Goal: Transaction & Acquisition: Purchase product/service

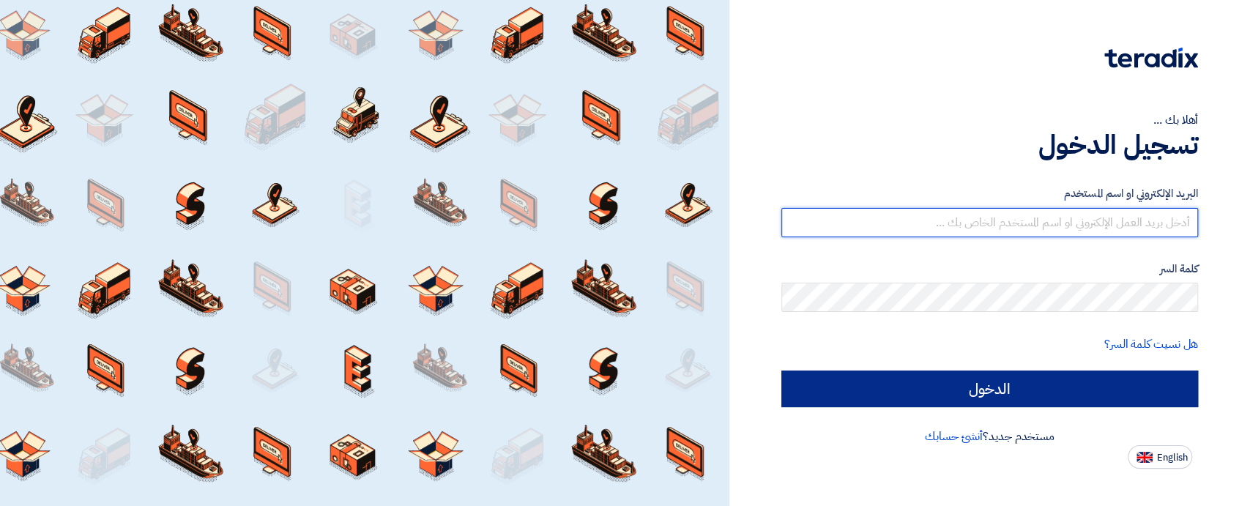
type input "[EMAIL_ADDRESS][DOMAIN_NAME]"
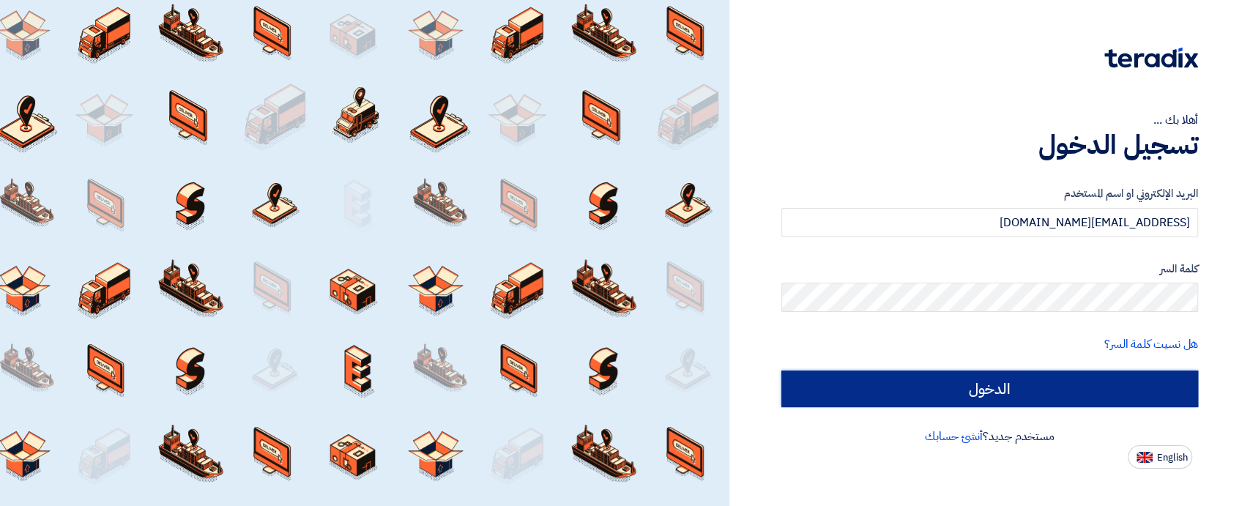
click at [1000, 379] on input "الدخول" at bounding box center [989, 388] width 417 height 37
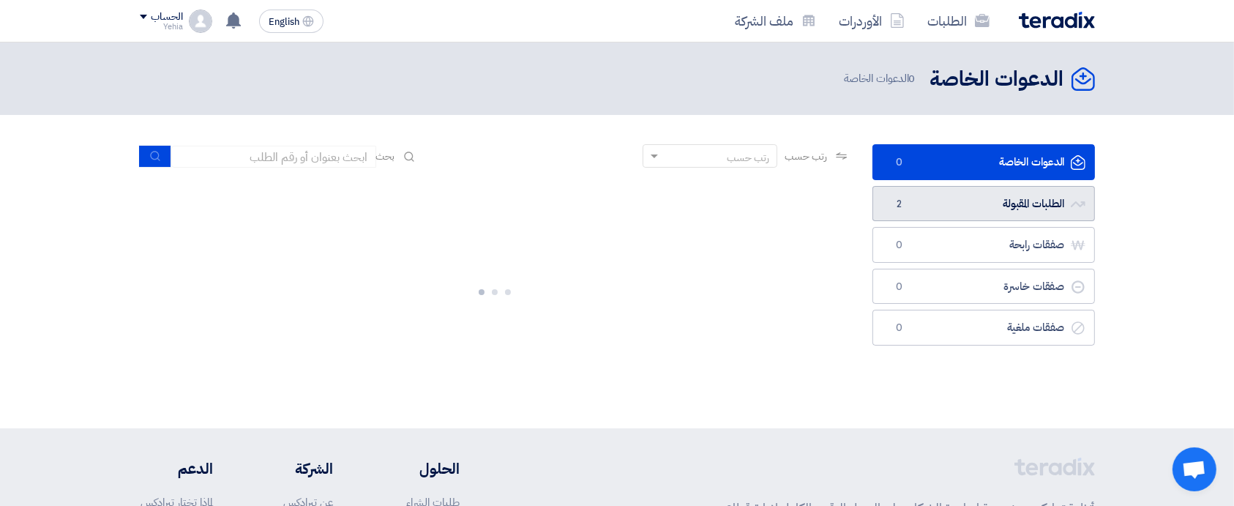
click at [972, 206] on link "الطلبات المقبولة الطلبات المقبولة 2" at bounding box center [984, 204] width 223 height 36
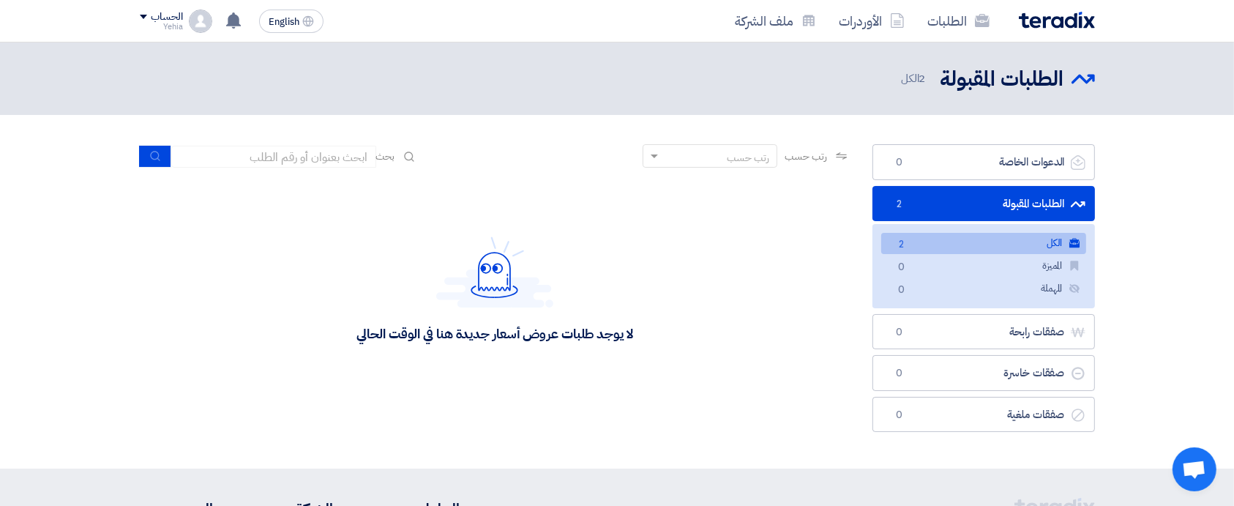
click at [955, 242] on link "الكل الكل 2" at bounding box center [984, 243] width 205 height 21
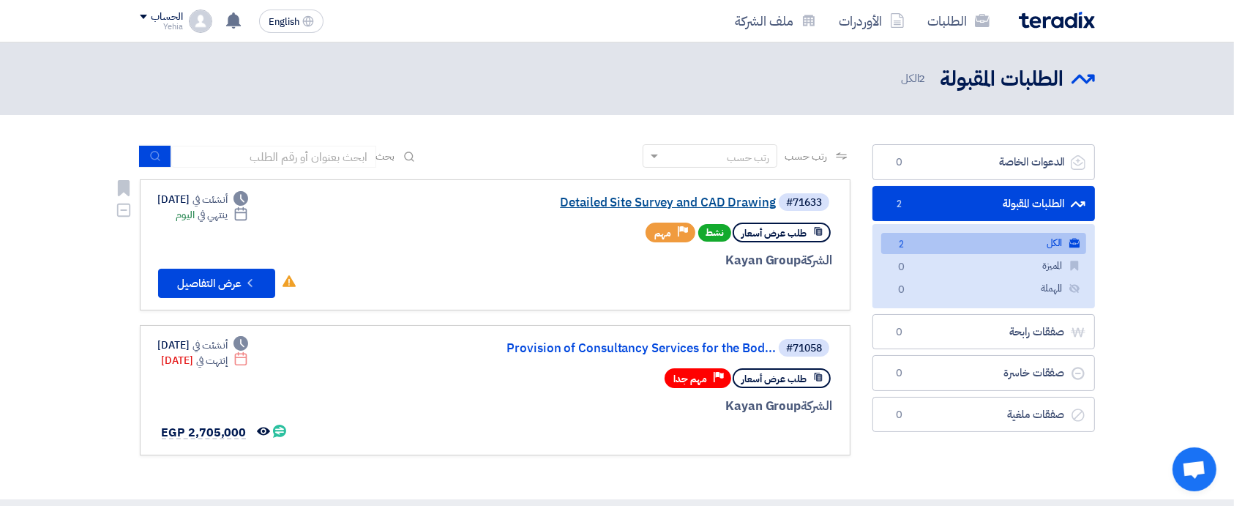
click at [633, 208] on link "Detailed Site Survey and CAD Drawing" at bounding box center [629, 202] width 293 height 13
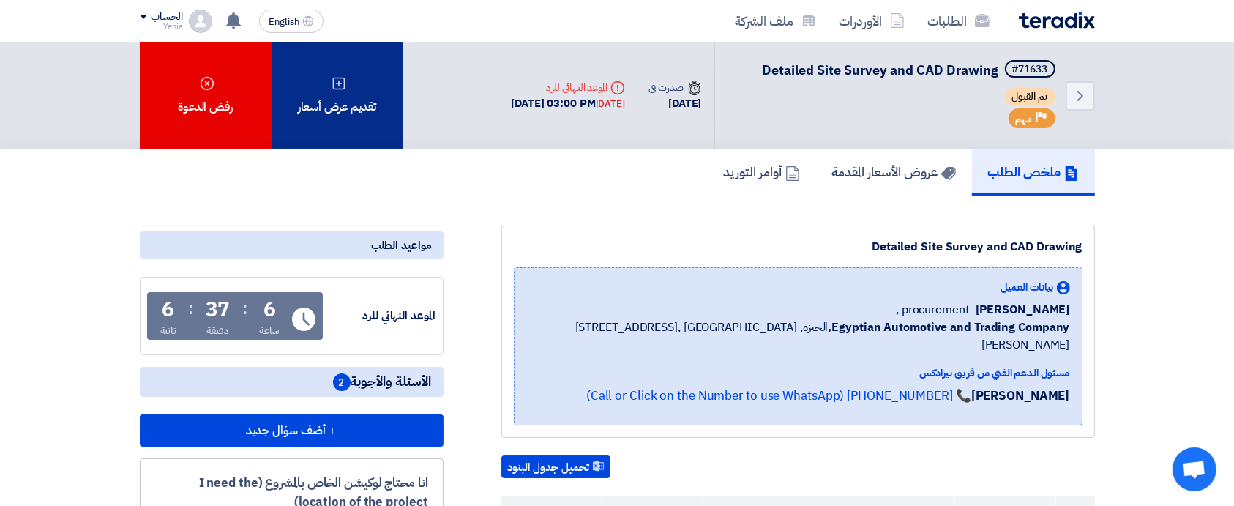
click at [340, 102] on div "تقديم عرض أسعار" at bounding box center [338, 95] width 132 height 106
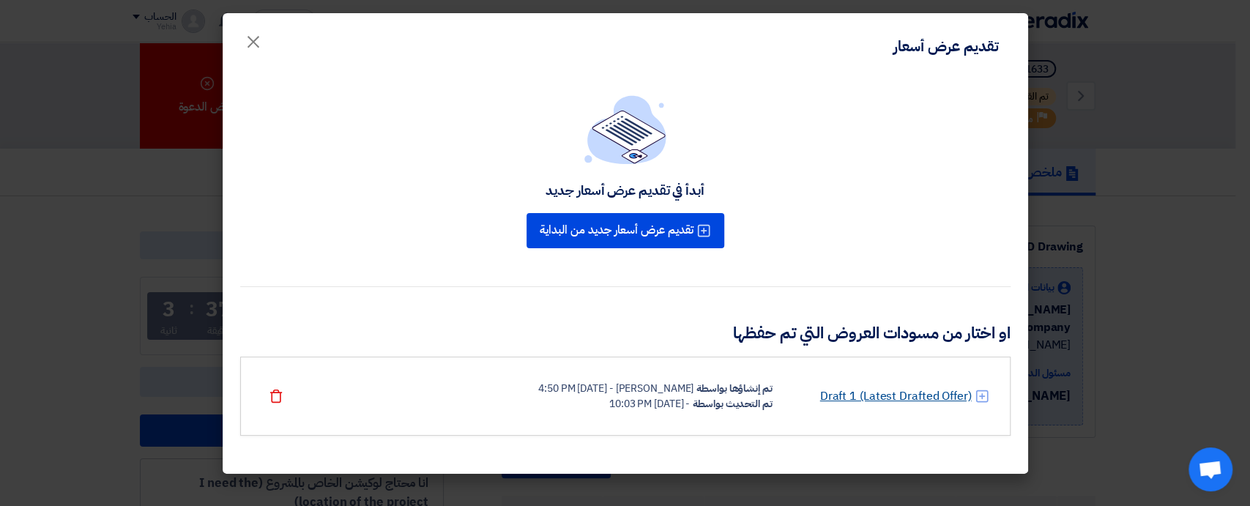
click at [887, 398] on link "Draft 1 (Latest Drafted Offer)" at bounding box center [895, 396] width 152 height 18
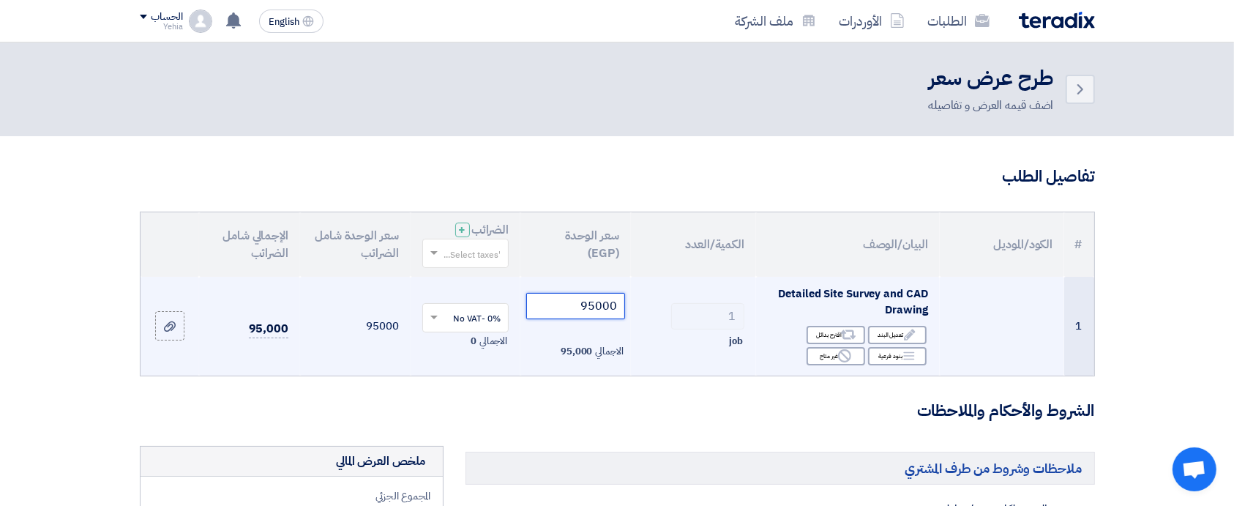
drag, startPoint x: 588, startPoint y: 311, endPoint x: 580, endPoint y: 311, distance: 8.1
click at [580, 311] on input "95000" at bounding box center [575, 306] width 99 height 26
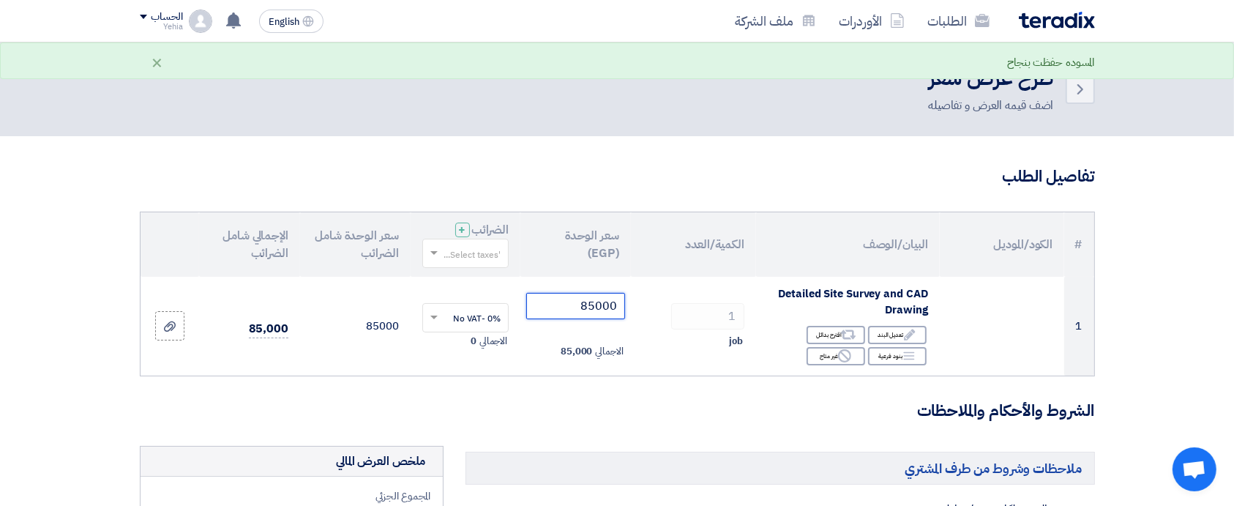
type input "85000"
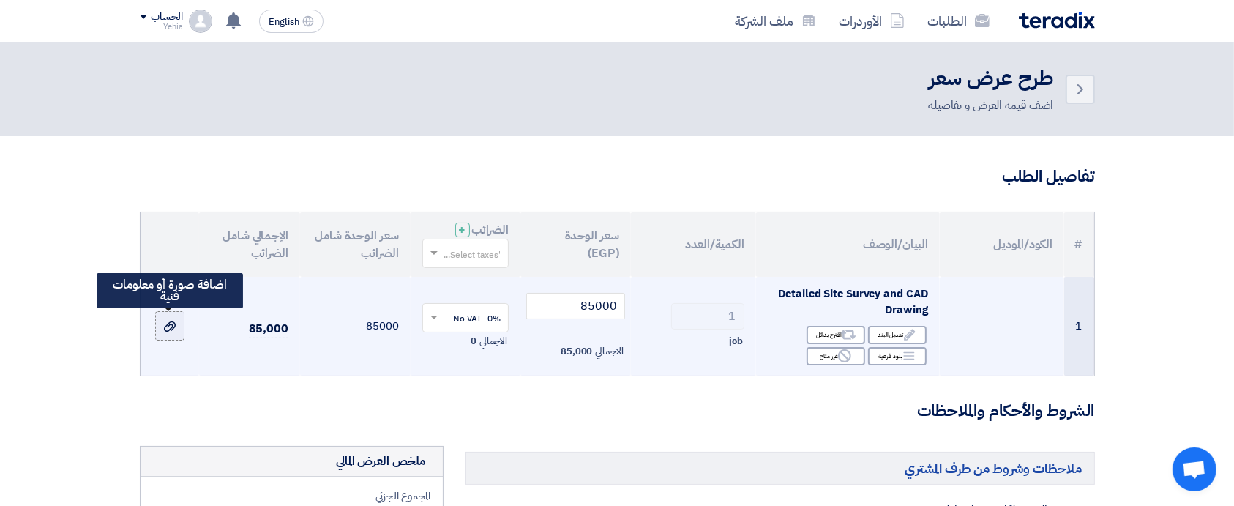
click at [168, 329] on icon at bounding box center [170, 327] width 12 height 12
click at [0, 0] on input "file" at bounding box center [0, 0] width 0 height 0
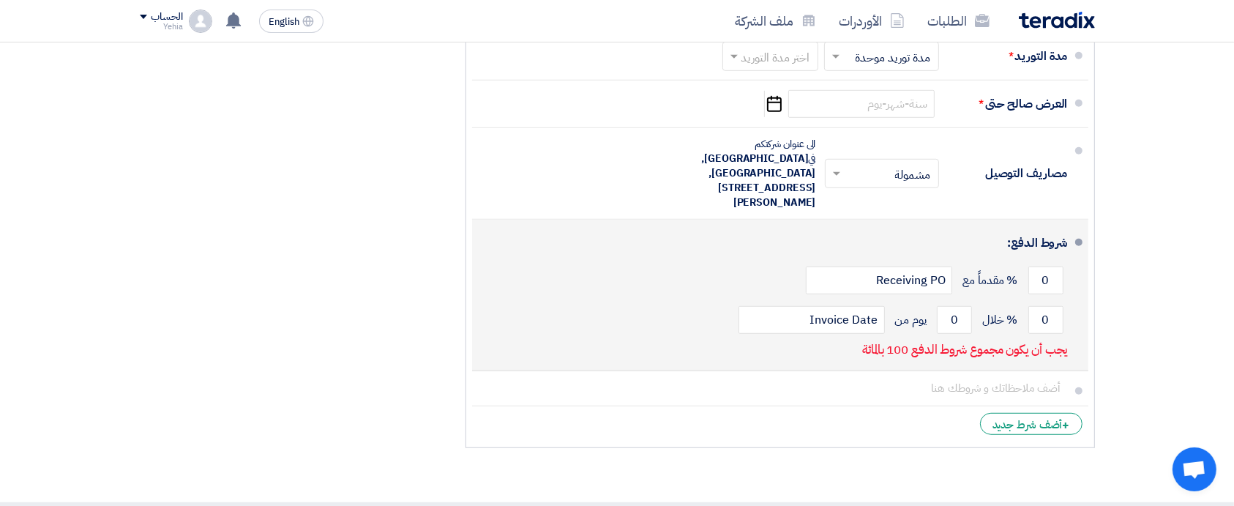
scroll to position [683, 0]
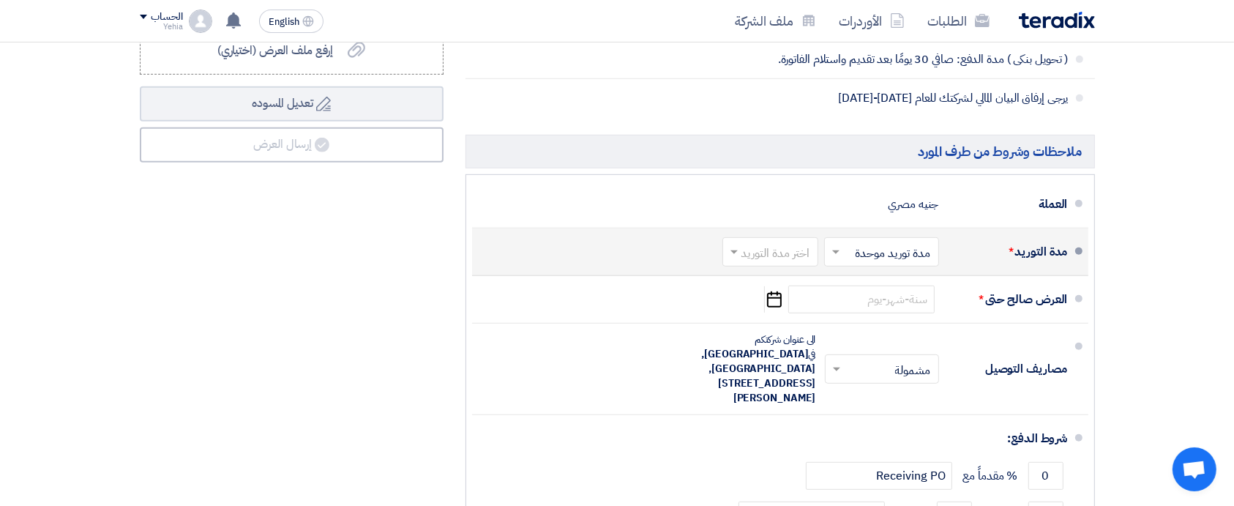
click at [910, 249] on input "text" at bounding box center [879, 252] width 108 height 21
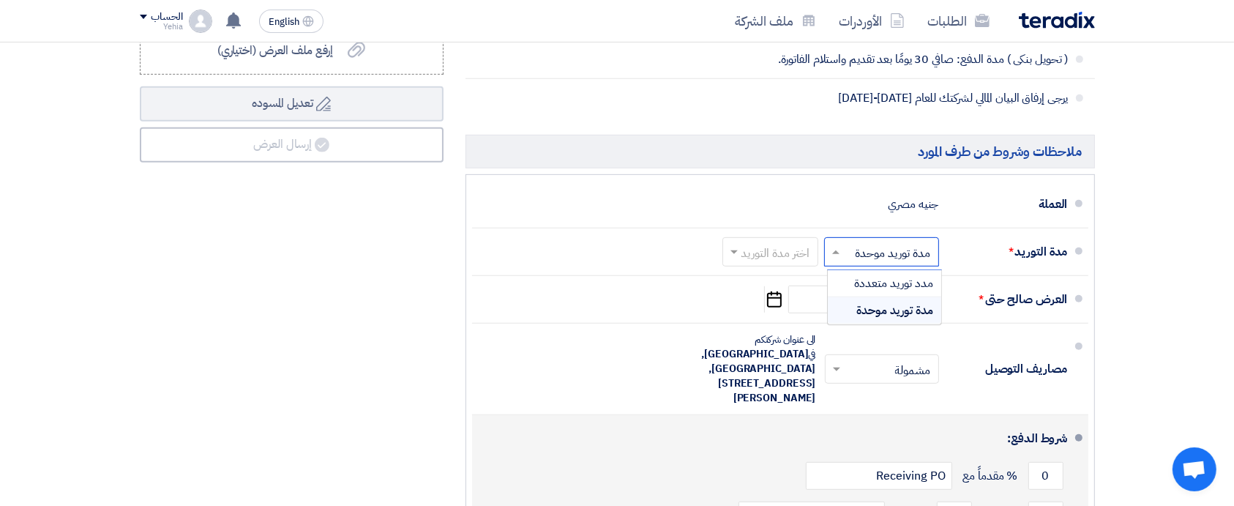
click at [505, 456] on div "0 % مقدماً مع Receiving PO" at bounding box center [776, 476] width 584 height 40
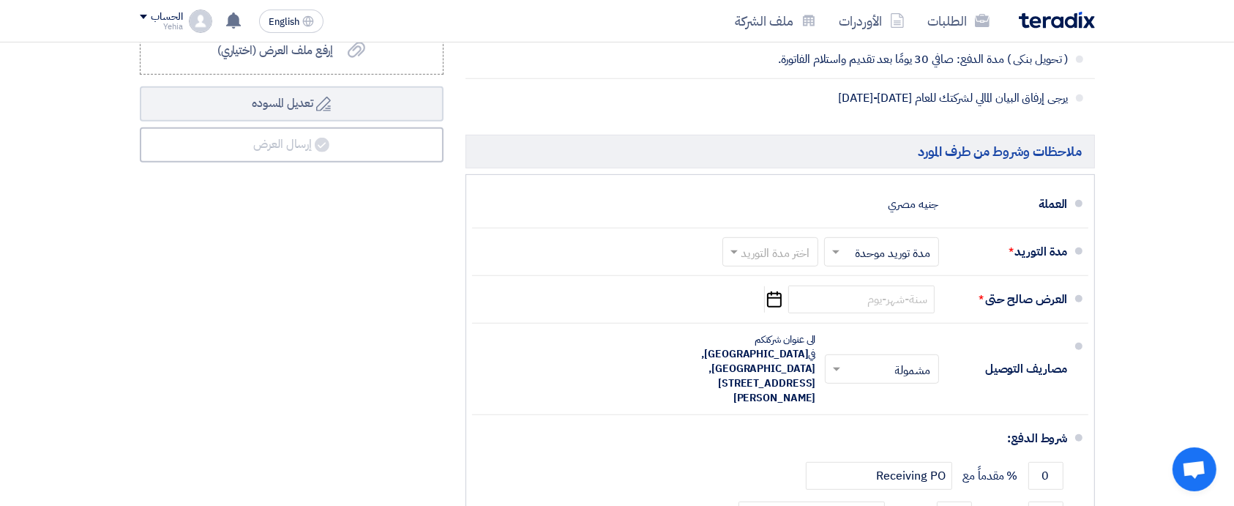
click at [426, 435] on div "ملخص [PERSON_NAME] المجموع الجزئي جنيه مصري 85,000 تكلفه التوصيل" at bounding box center [292, 207] width 326 height 888
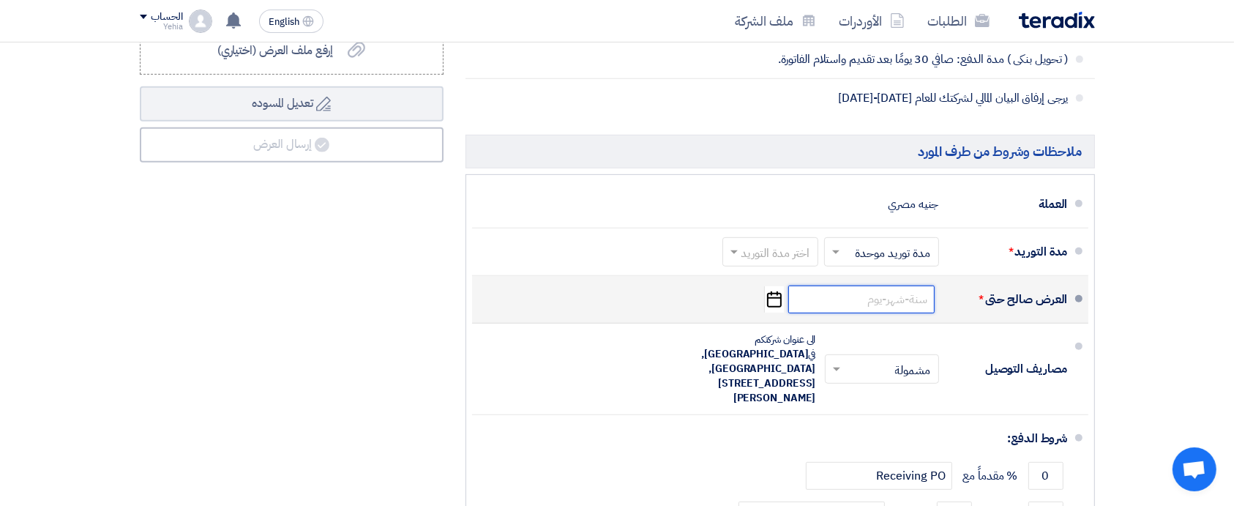
click at [898, 302] on input at bounding box center [862, 300] width 146 height 28
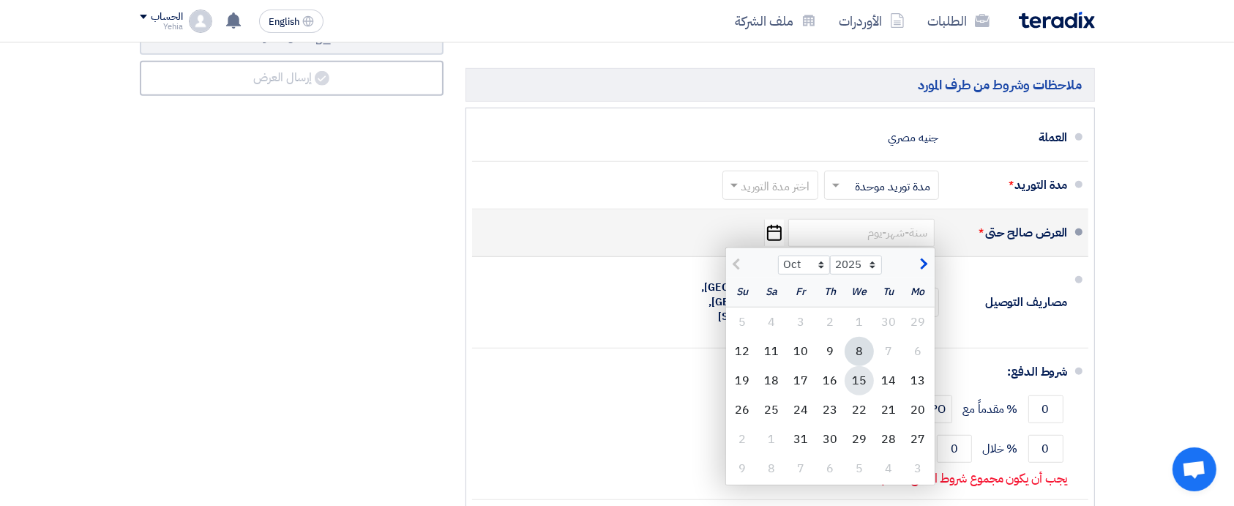
scroll to position [780, 0]
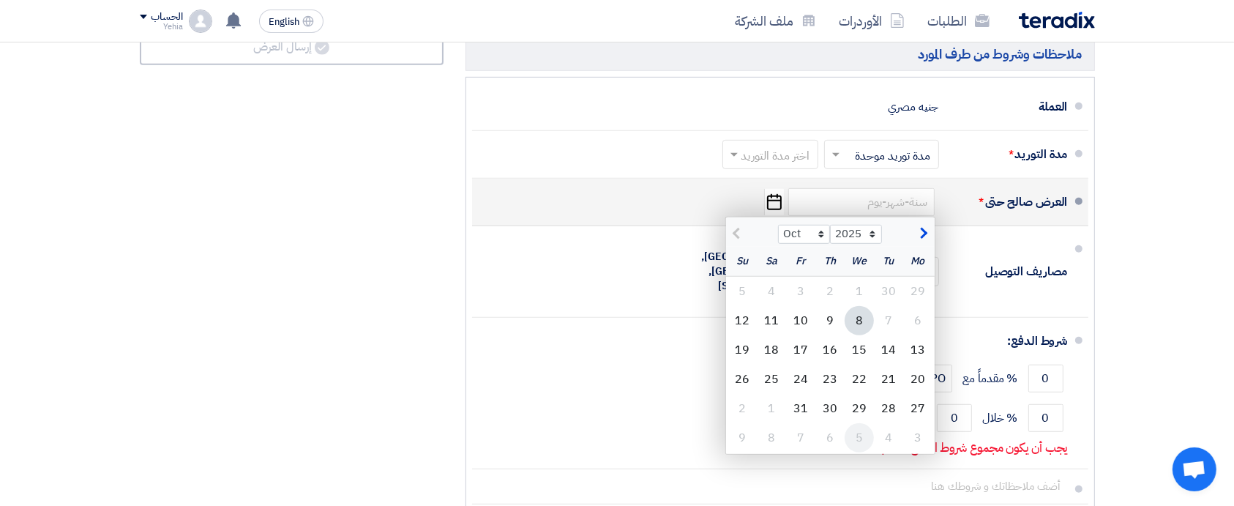
click at [860, 441] on div "5" at bounding box center [859, 437] width 29 height 29
type input "[DATE]"
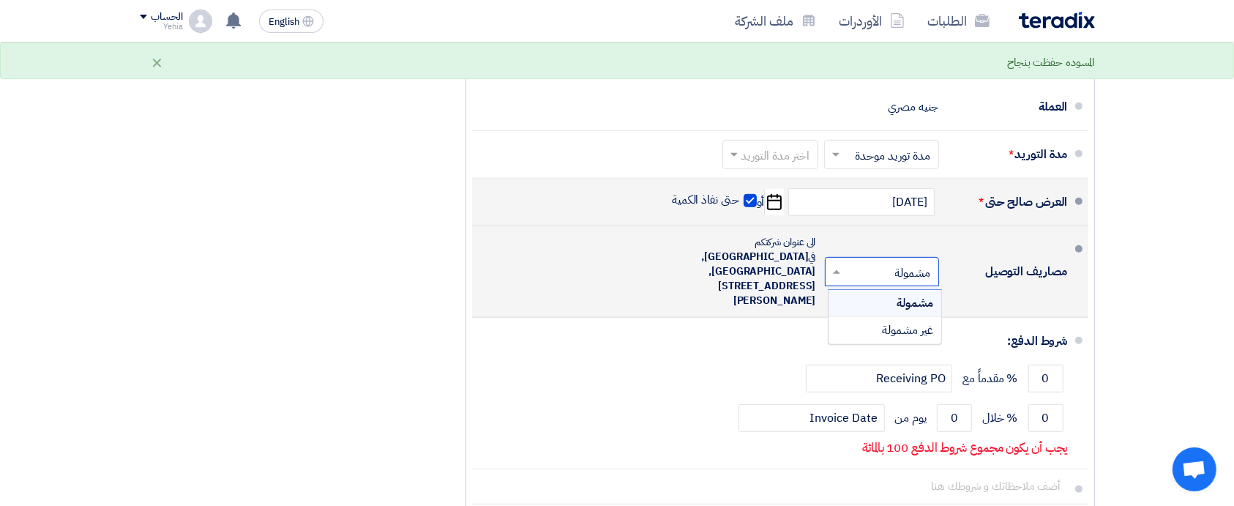
click at [895, 262] on input "text" at bounding box center [879, 272] width 107 height 21
click at [894, 290] on div "مشمولة" at bounding box center [885, 303] width 113 height 27
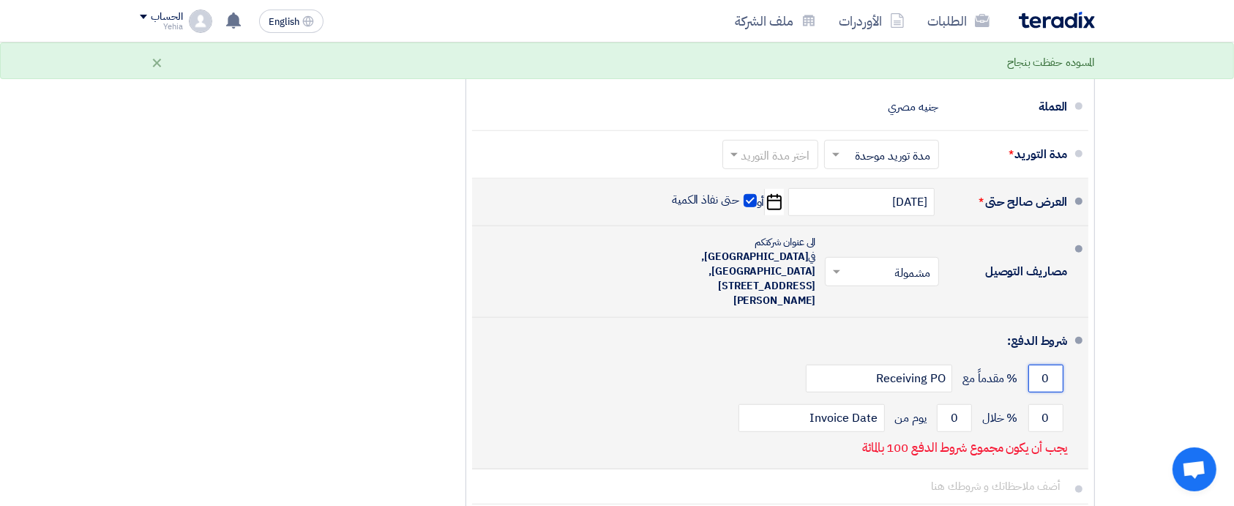
click at [1048, 365] on input "0" at bounding box center [1046, 379] width 35 height 28
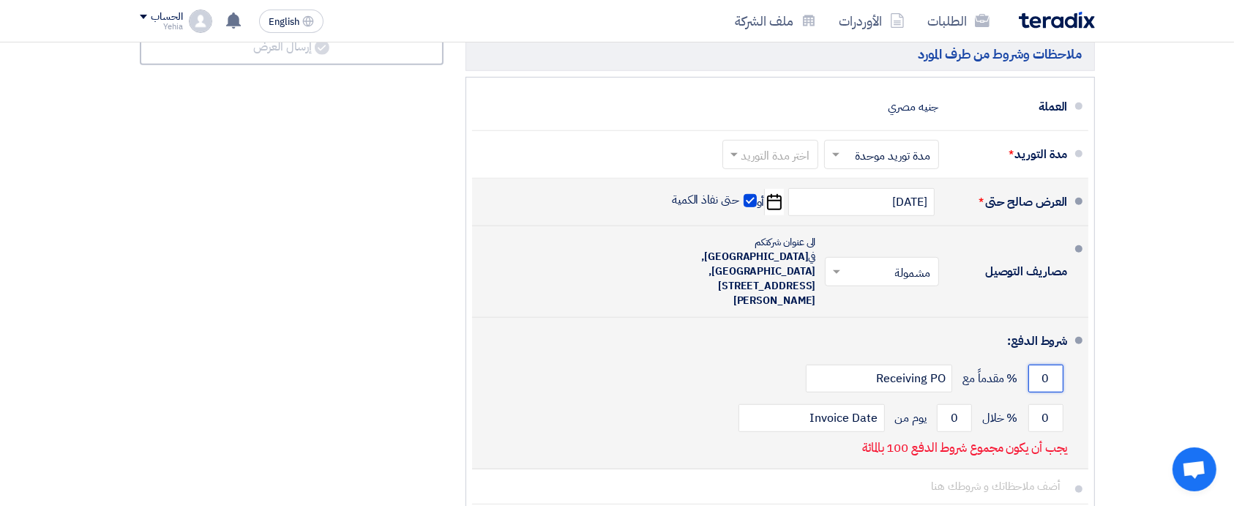
drag, startPoint x: 1039, startPoint y: 343, endPoint x: 1056, endPoint y: 343, distance: 16.8
click at [1056, 365] on input "0" at bounding box center [1046, 379] width 35 height 28
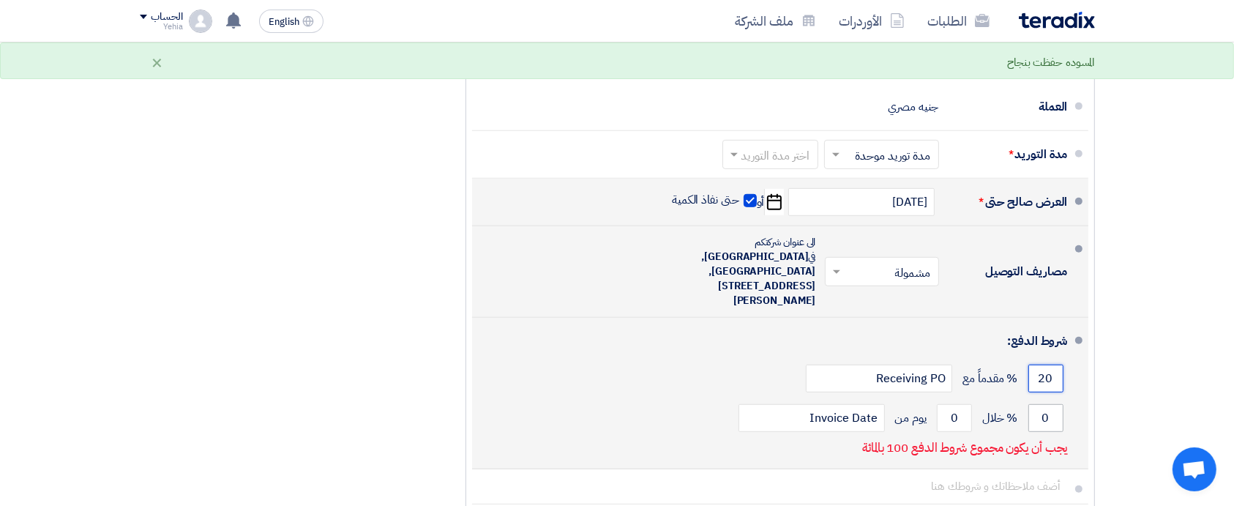
type input "20"
drag, startPoint x: 1040, startPoint y: 384, endPoint x: 1055, endPoint y: 384, distance: 15.4
click at [1055, 404] on input "0" at bounding box center [1046, 418] width 35 height 28
type input "7"
type input "80"
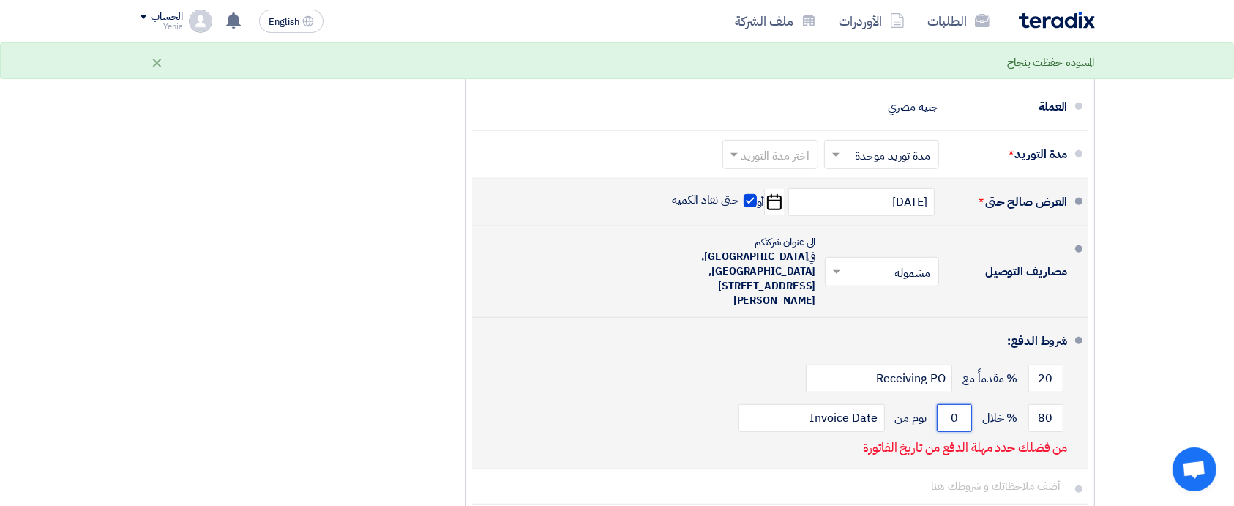
drag, startPoint x: 959, startPoint y: 387, endPoint x: 948, endPoint y: 387, distance: 11.0
click at [948, 404] on input "0" at bounding box center [954, 418] width 35 height 28
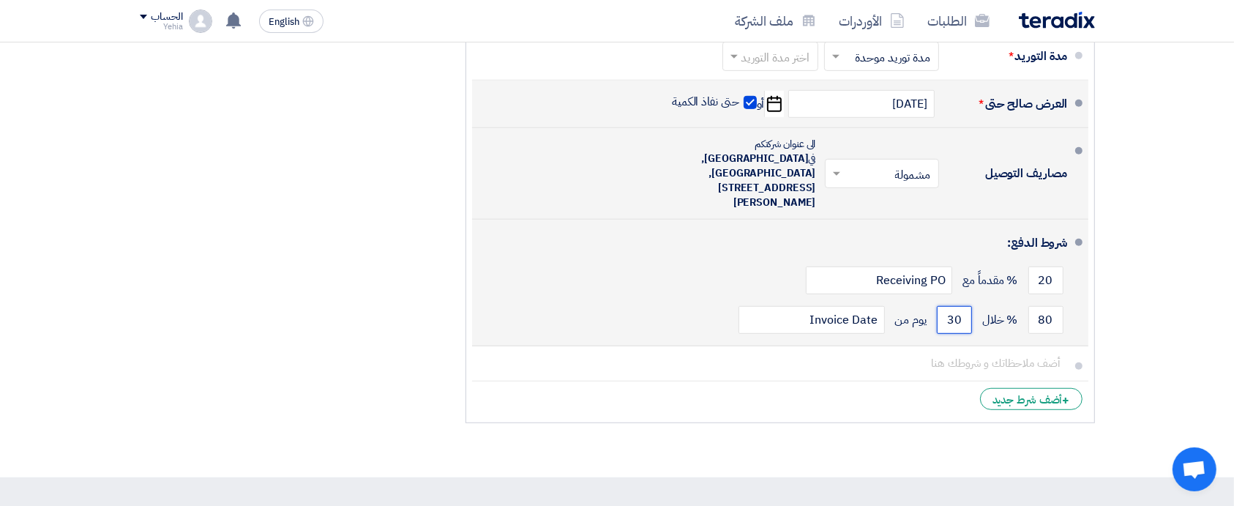
type input "30"
click at [947, 388] on ul "العملة جنيه مصري مدة التوريد * اختر مدة التوريد × مدة توريد موحدة ×" at bounding box center [781, 201] width 630 height 444
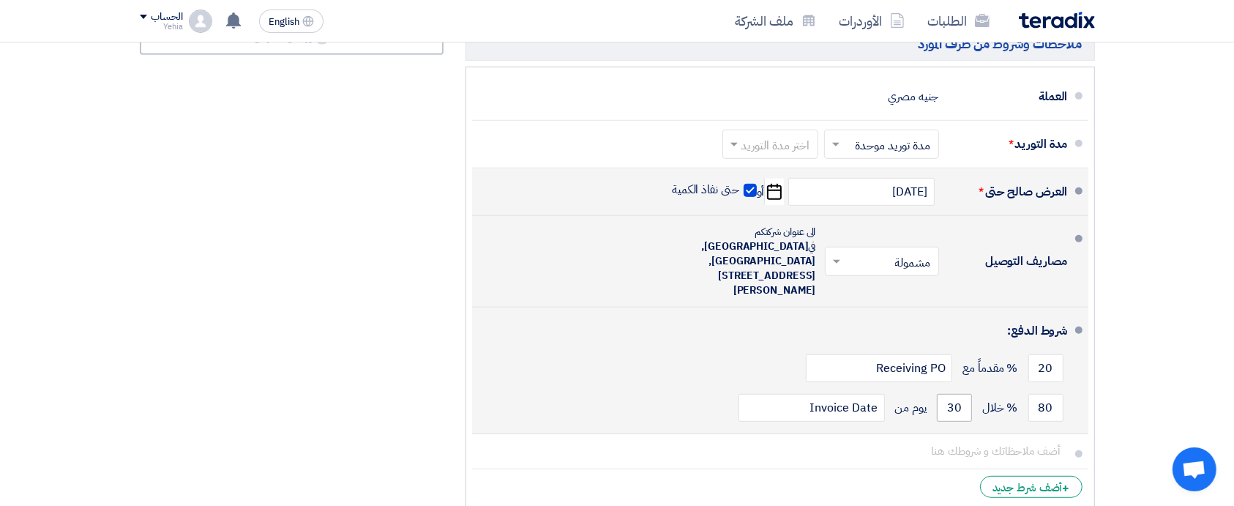
scroll to position [683, 0]
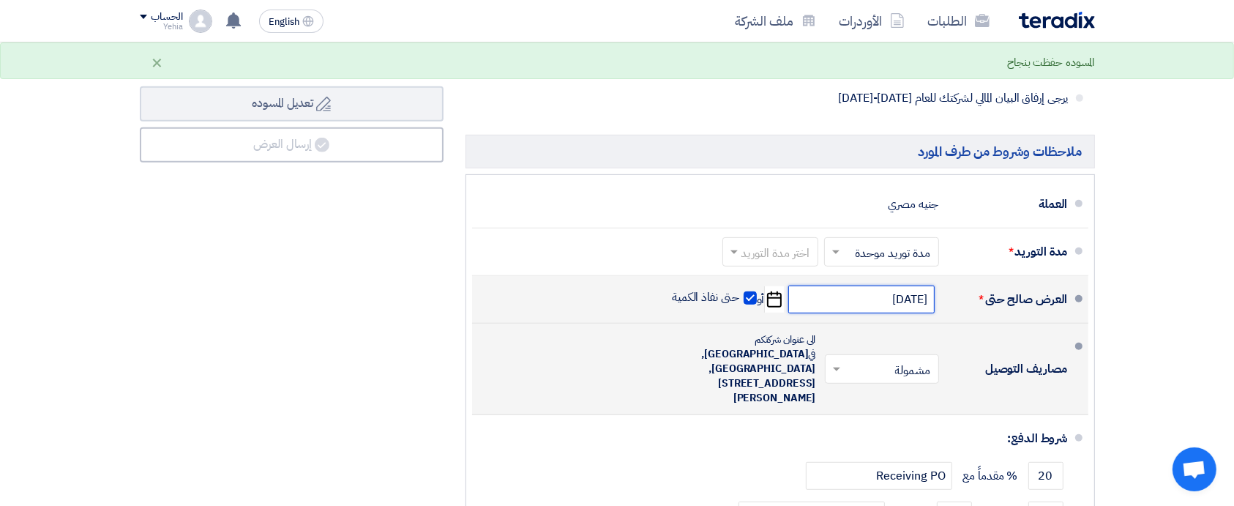
click at [908, 303] on input "[DATE]" at bounding box center [862, 300] width 146 height 28
select select "11"
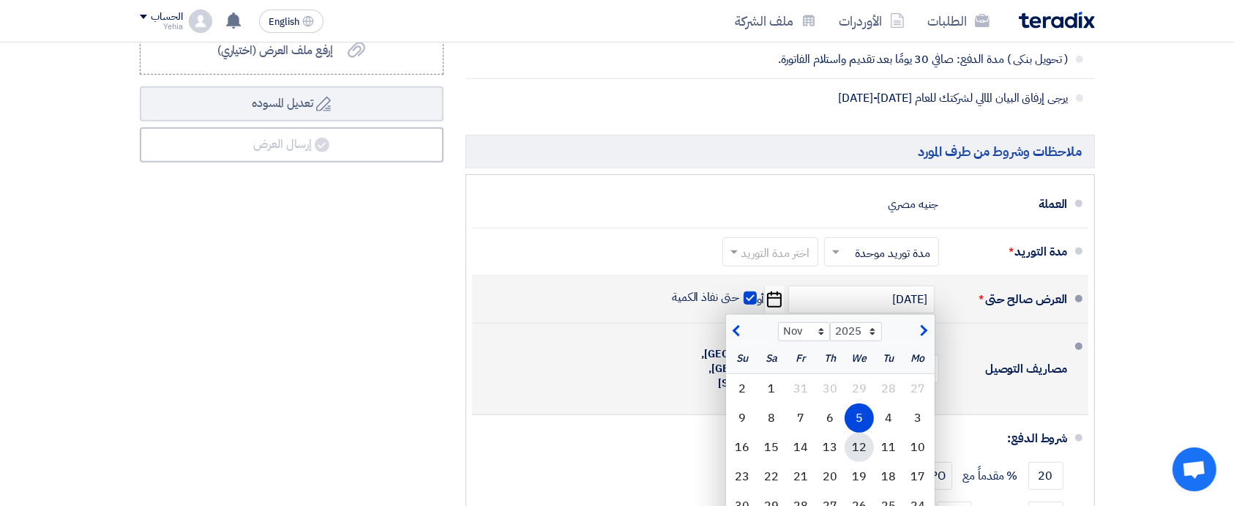
click at [861, 450] on div "12" at bounding box center [859, 447] width 29 height 29
type input "[DATE]"
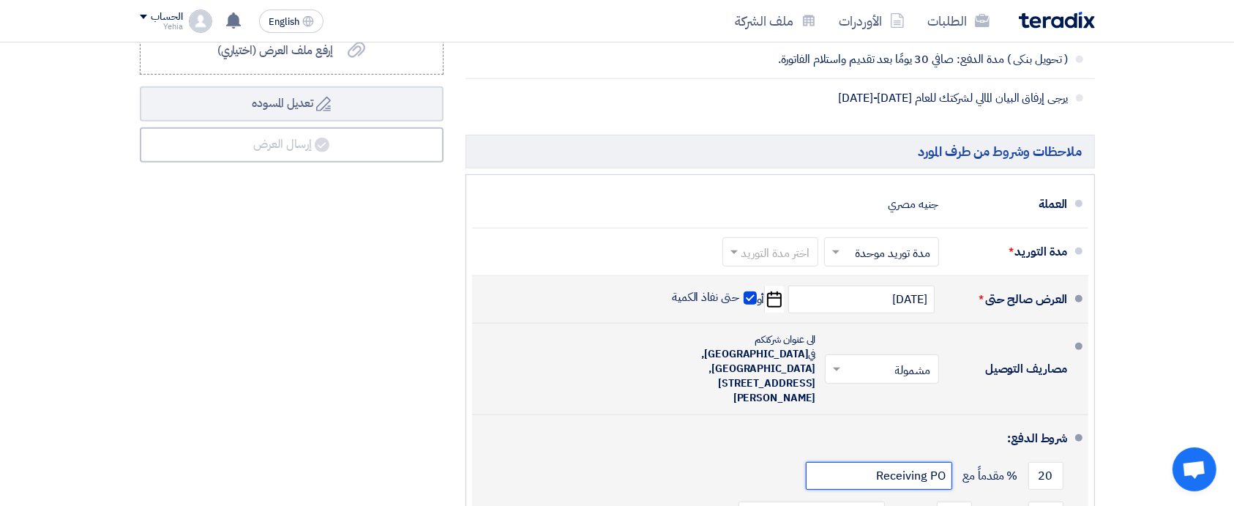
click at [870, 462] on input "Receiving PO" at bounding box center [879, 476] width 146 height 28
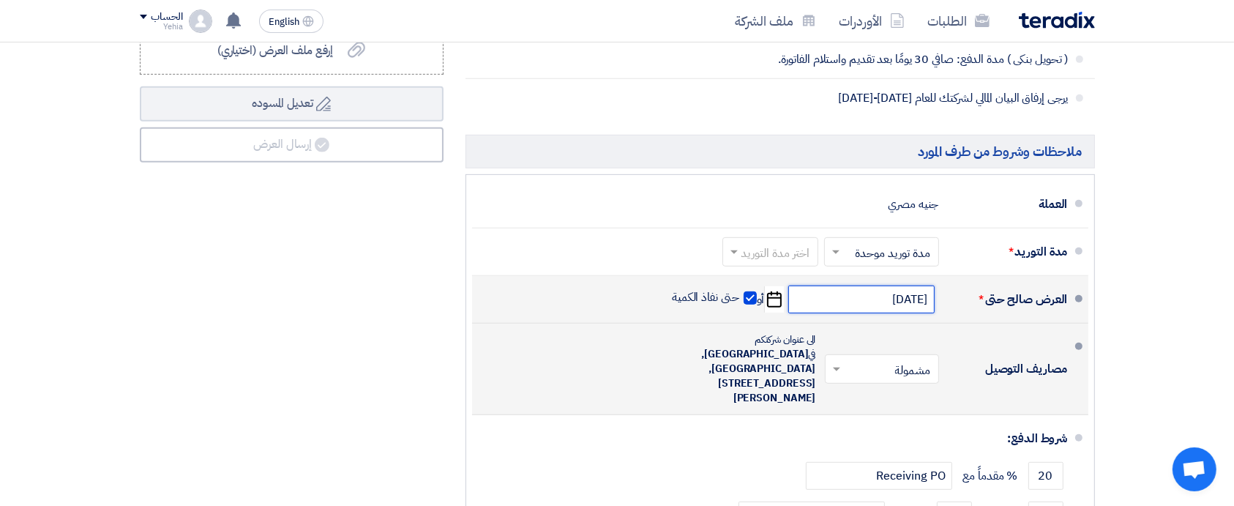
click at [892, 294] on input "[DATE]" at bounding box center [862, 300] width 146 height 28
select select "11"
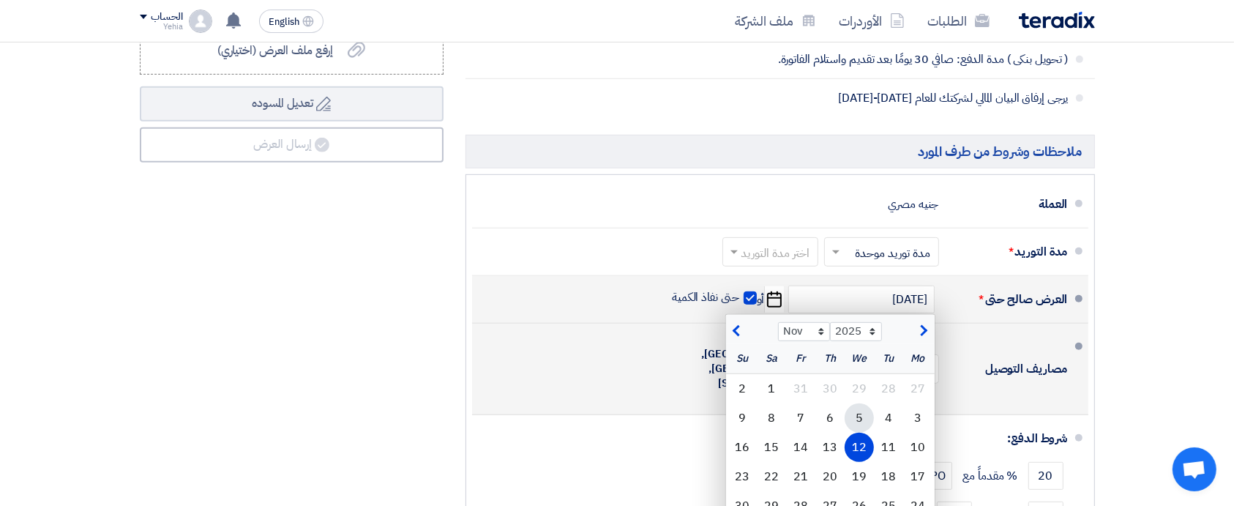
click at [857, 411] on div "5" at bounding box center [859, 417] width 29 height 29
type input "[DATE]"
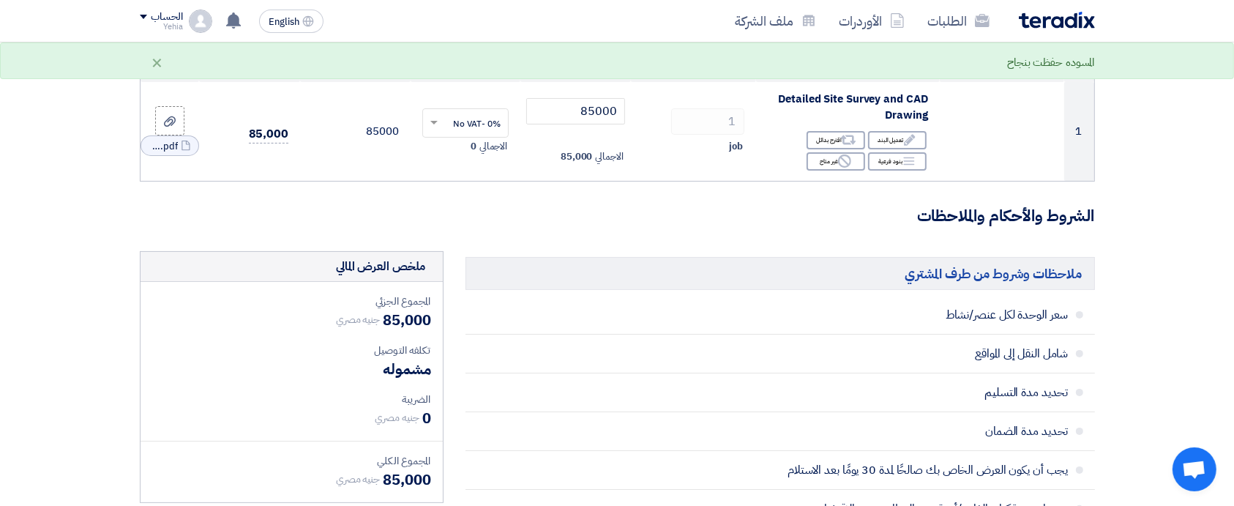
scroll to position [97, 0]
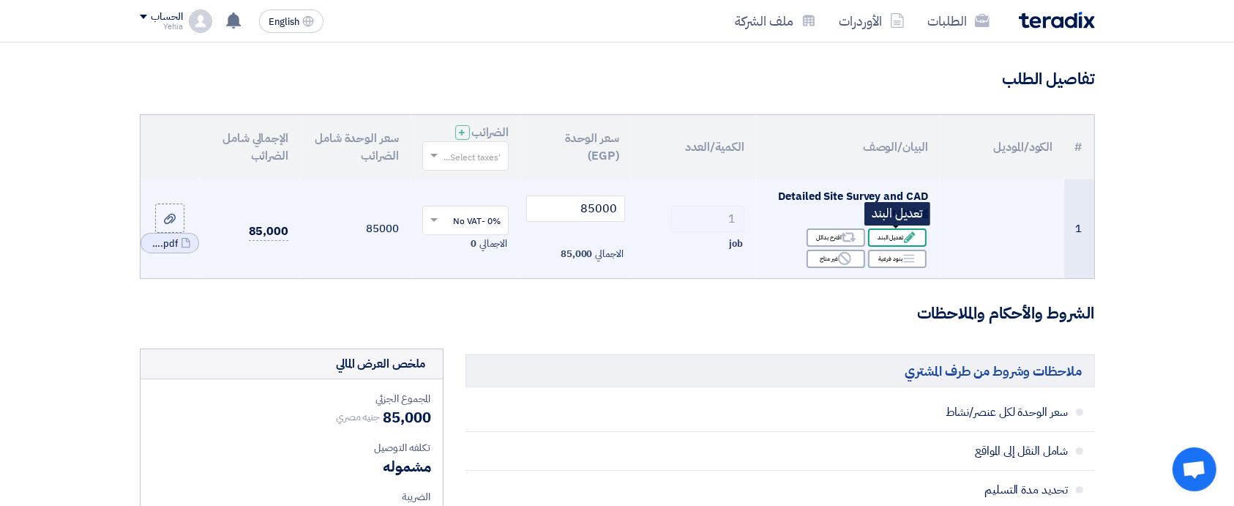
click at [909, 241] on icon "Edit" at bounding box center [909, 237] width 13 height 13
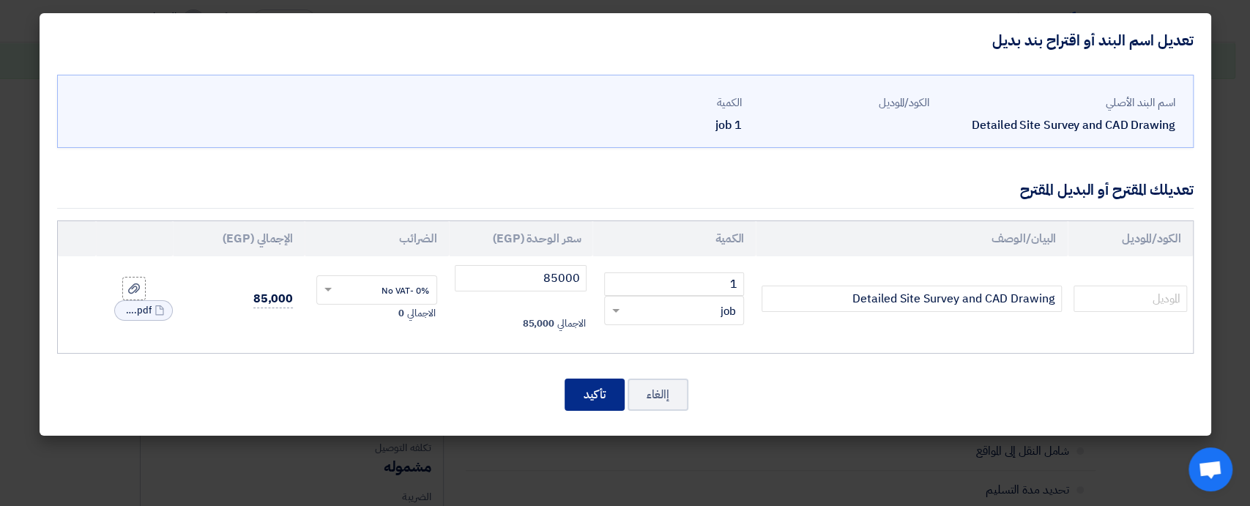
click at [589, 401] on button "تأكيد" at bounding box center [595, 395] width 60 height 32
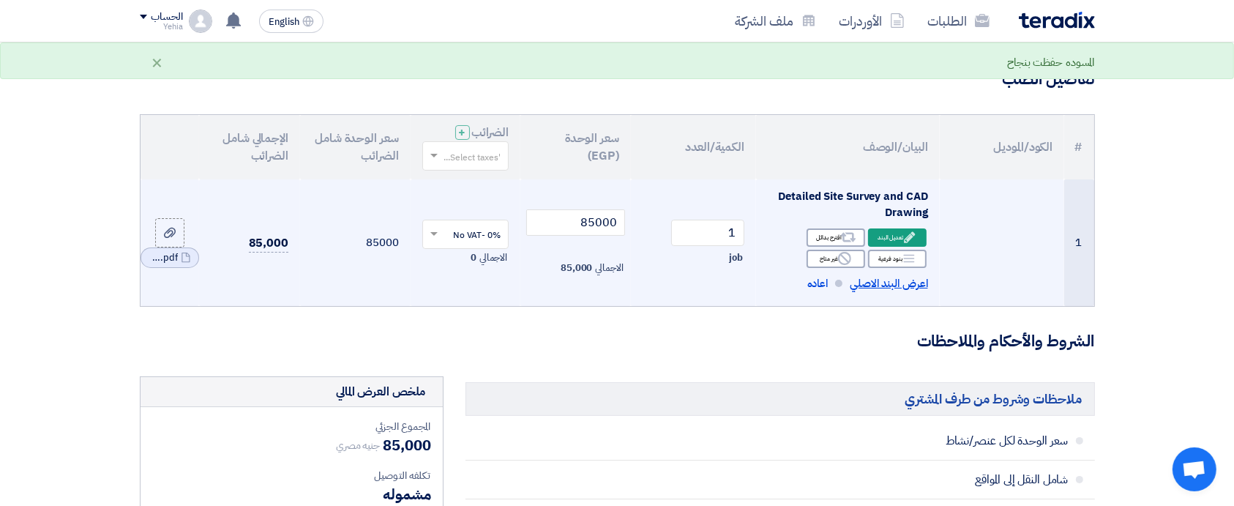
click at [873, 284] on span "اعرض البند الاصلي" at bounding box center [889, 283] width 78 height 17
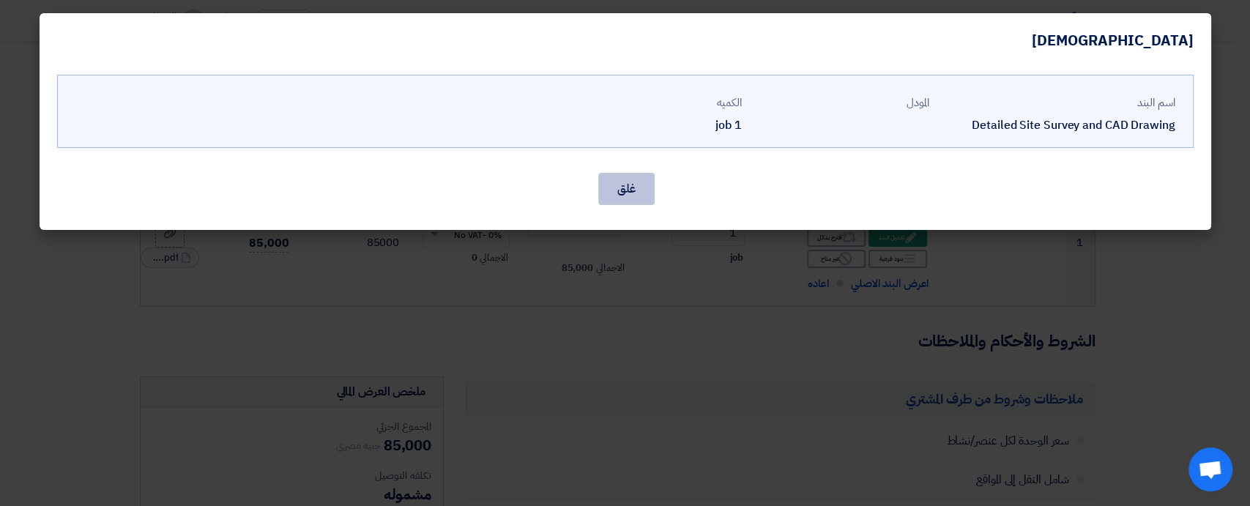
click at [623, 179] on button "غلق" at bounding box center [626, 189] width 56 height 32
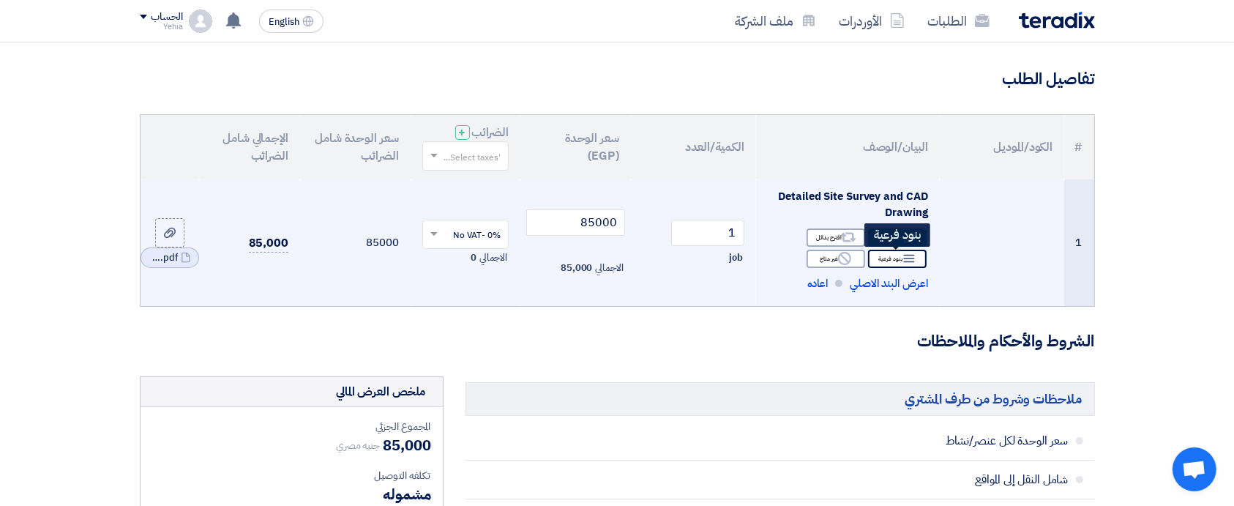
click at [891, 257] on div "Breakdown بنود فرعية" at bounding box center [897, 259] width 59 height 18
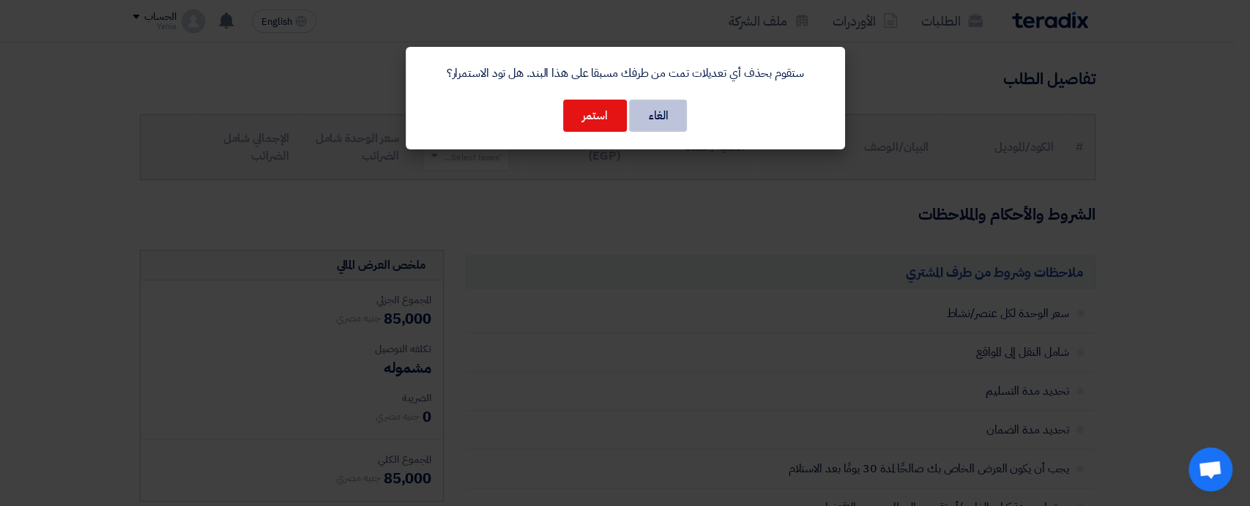
click at [673, 126] on button "الغاء" at bounding box center [658, 116] width 58 height 32
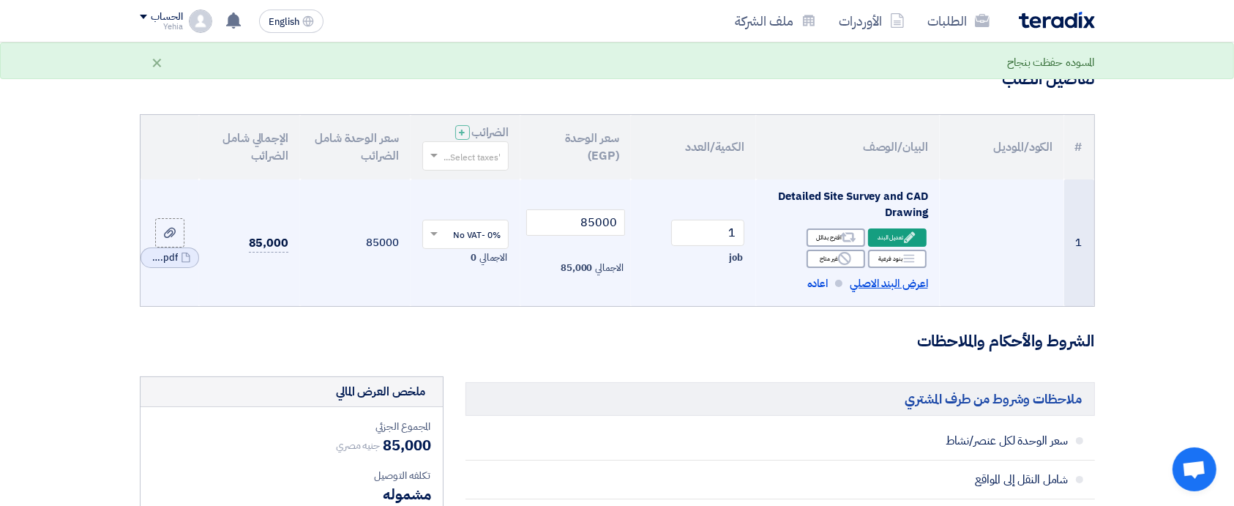
click at [890, 280] on span "اعرض البند الاصلي" at bounding box center [889, 283] width 78 height 17
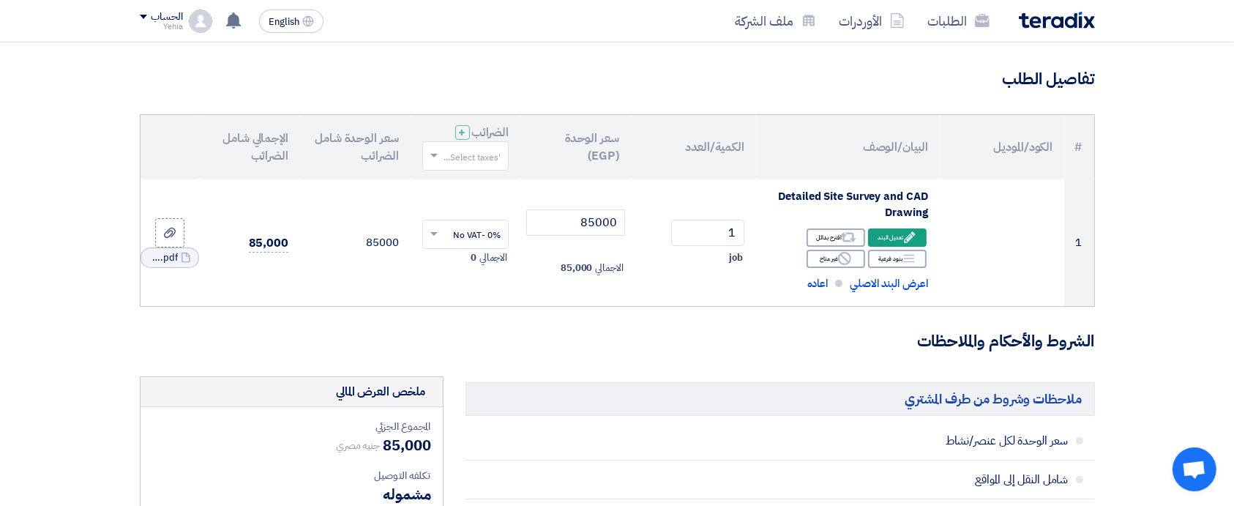
click at [488, 156] on div "غلق" at bounding box center [617, 152] width 1136 height 35
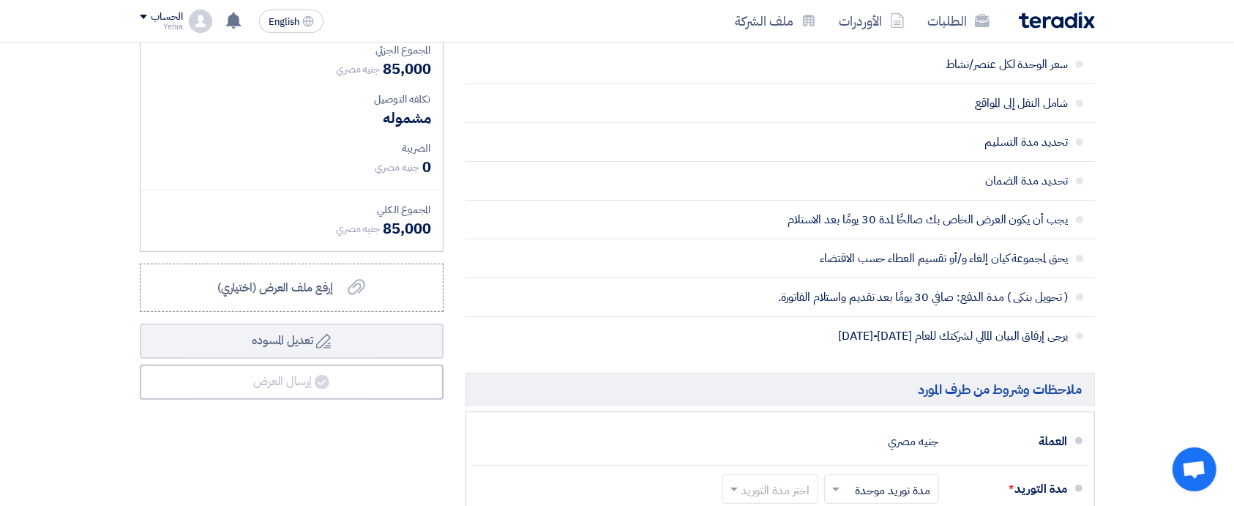
scroll to position [586, 0]
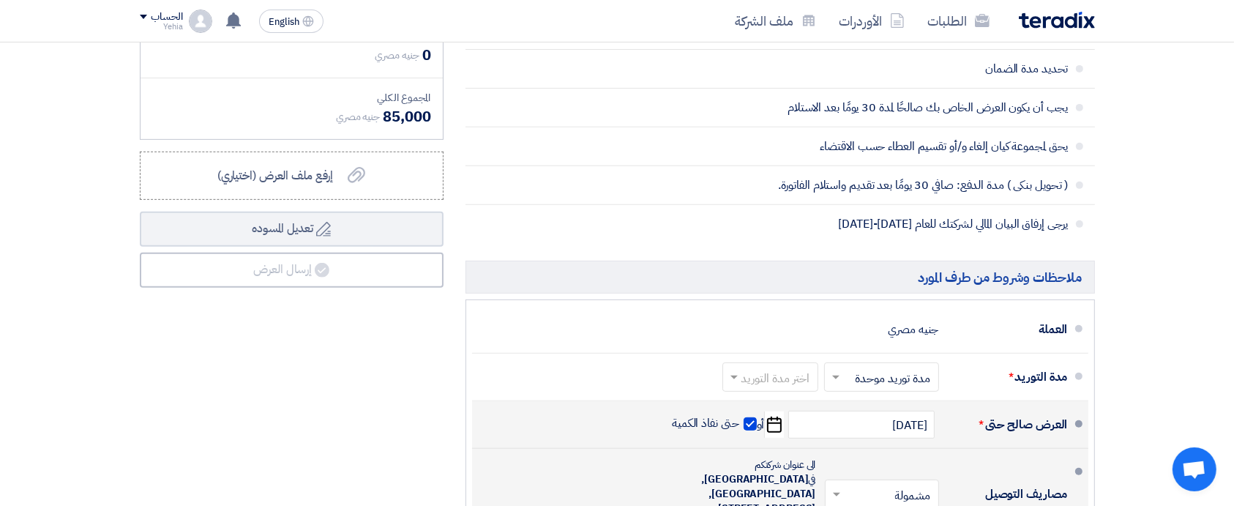
click at [278, 214] on modal-container "[DEMOGRAPHIC_DATA] اسم البند Detailed Site Survey and CAD Drawing المودل" at bounding box center [617, 253] width 1234 height 506
click at [278, 231] on modal-container "[DEMOGRAPHIC_DATA] اسم البند Detailed Site Survey and CAD Drawing المودل" at bounding box center [617, 253] width 1234 height 506
click at [283, 269] on modal-container "[DEMOGRAPHIC_DATA] اسم البند Detailed Site Survey and CAD Drawing المودل" at bounding box center [617, 253] width 1234 height 506
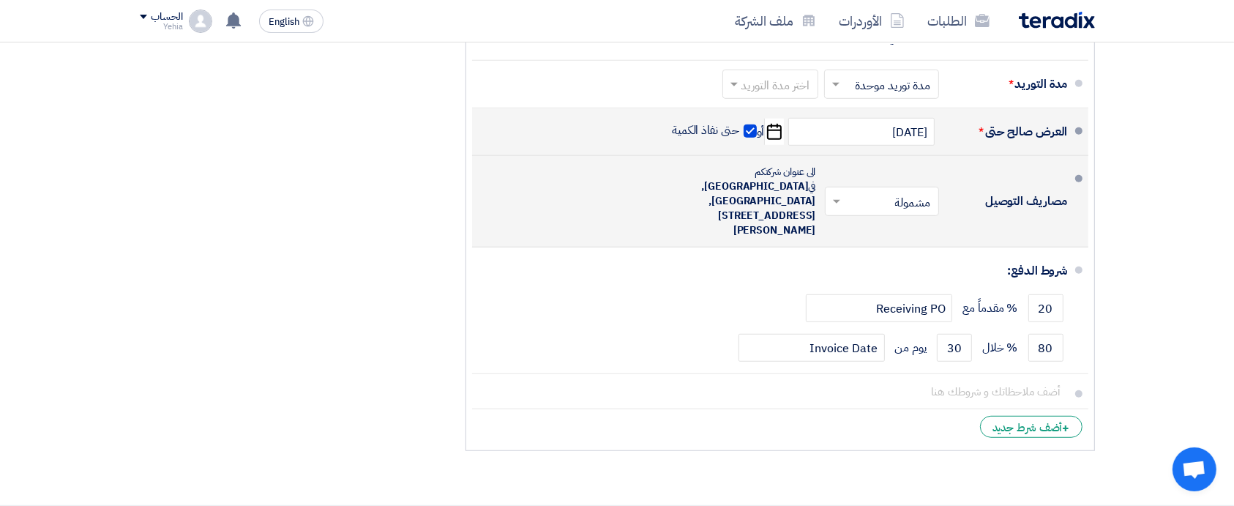
click at [501, 287] on modal-container "[DEMOGRAPHIC_DATA] اسم البند Detailed Site Survey and CAD Drawing المودل" at bounding box center [617, 253] width 1234 height 506
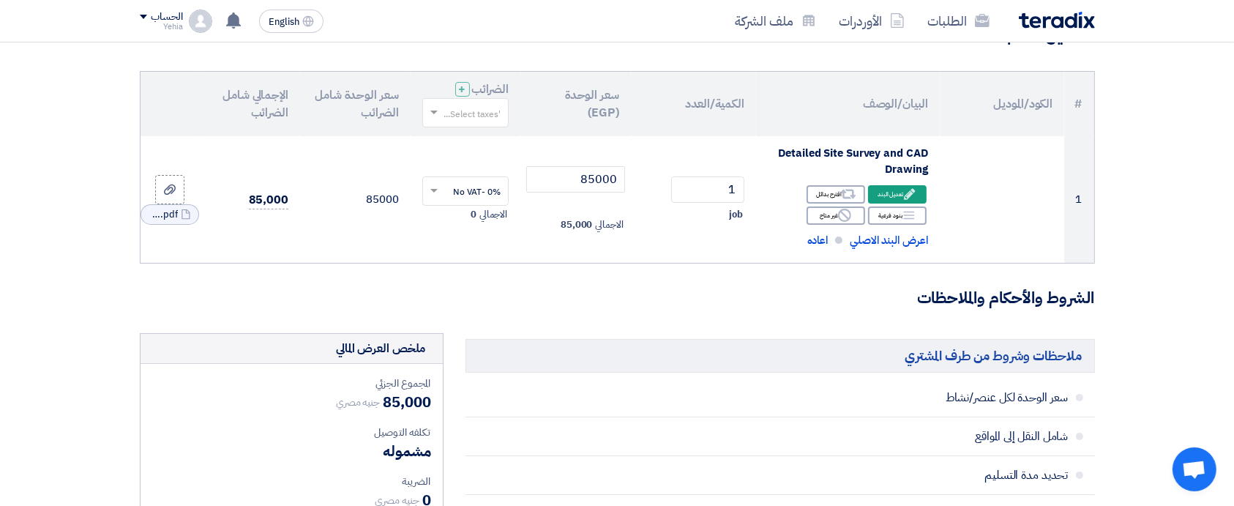
scroll to position [0, 0]
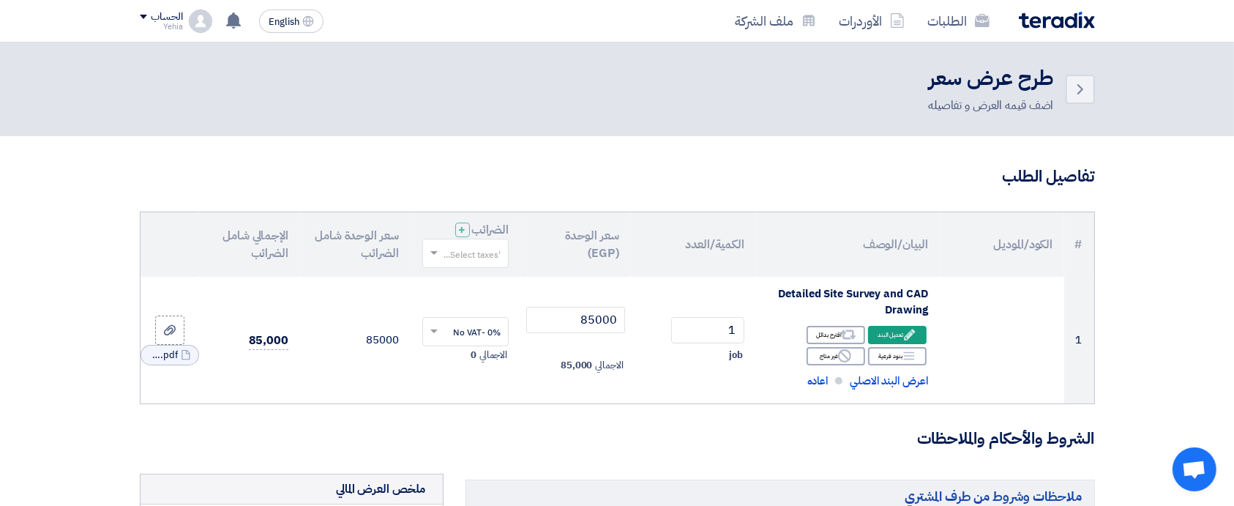
click at [896, 331] on modal-container "[DEMOGRAPHIC_DATA] اسم البند Detailed Site Survey and CAD Drawing المودل" at bounding box center [617, 253] width 1234 height 506
click at [548, 448] on modal-container "[DEMOGRAPHIC_DATA] اسم البند Detailed Site Survey and CAD Drawing المودل" at bounding box center [617, 253] width 1234 height 506
click at [475, 261] on modal-container "[DEMOGRAPHIC_DATA] اسم البند Detailed Site Survey and CAD Drawing المودل" at bounding box center [617, 253] width 1234 height 506
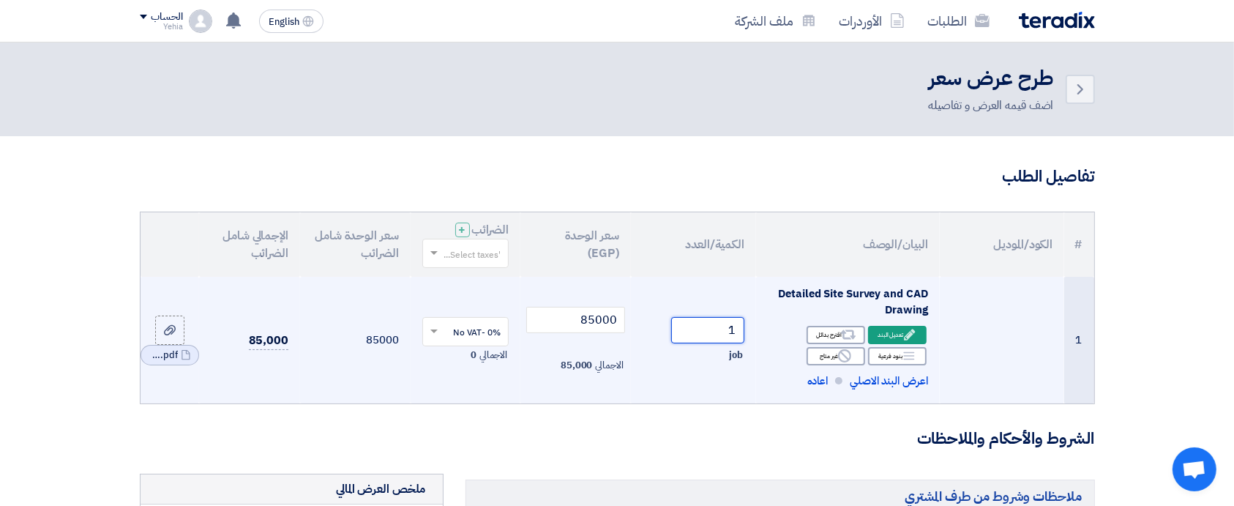
click at [701, 336] on input "1" at bounding box center [707, 330] width 73 height 26
click at [570, 326] on input "85000" at bounding box center [575, 320] width 99 height 26
click at [480, 338] on input "text" at bounding box center [474, 333] width 58 height 24
click at [480, 381] on span "0% -No VAT" at bounding box center [477, 384] width 48 height 13
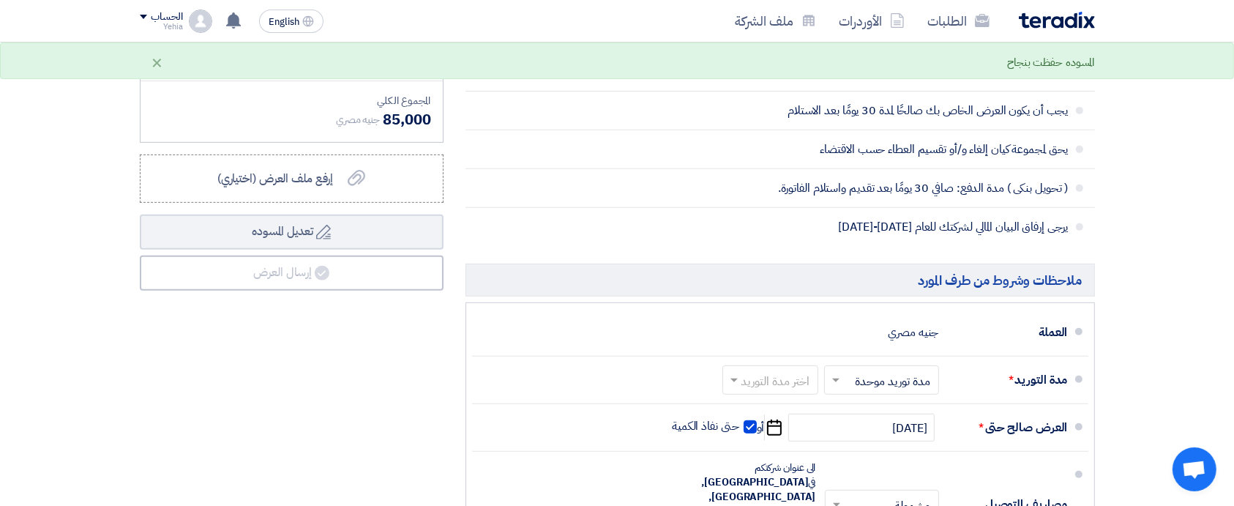
scroll to position [586, 0]
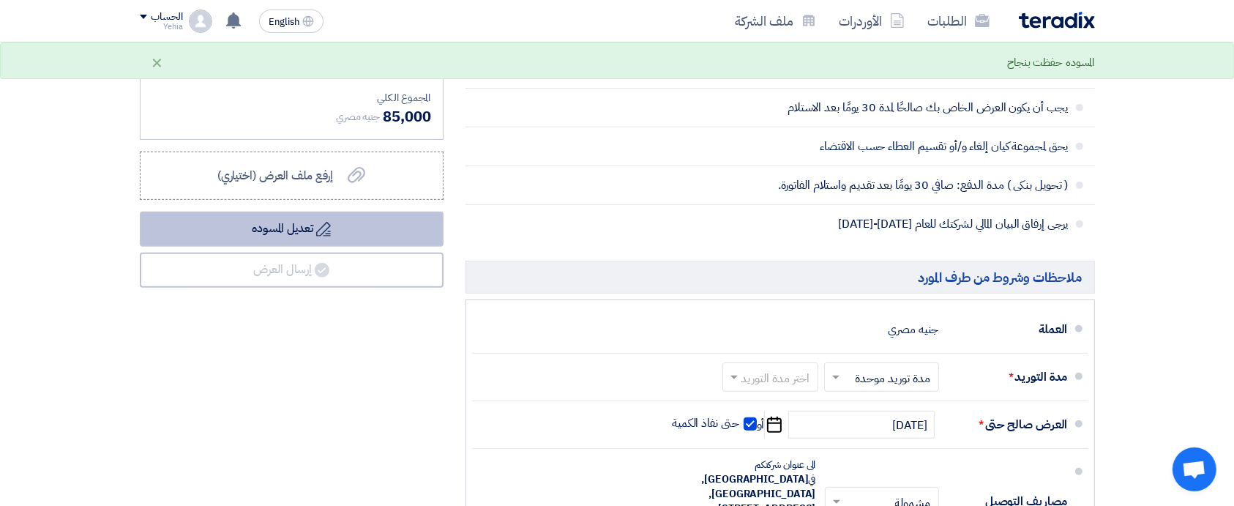
click at [289, 234] on button "Draft تعديل المسوده" at bounding box center [292, 229] width 304 height 35
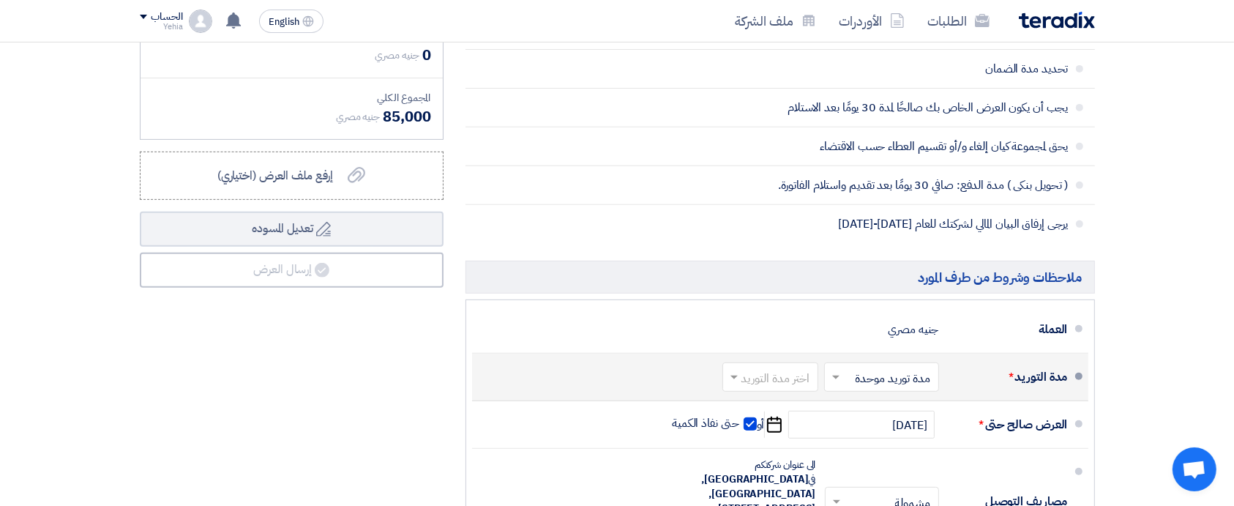
click at [780, 374] on input "text" at bounding box center [767, 378] width 89 height 21
click at [776, 268] on span "2-4 اسبوع" at bounding box center [789, 277] width 50 height 18
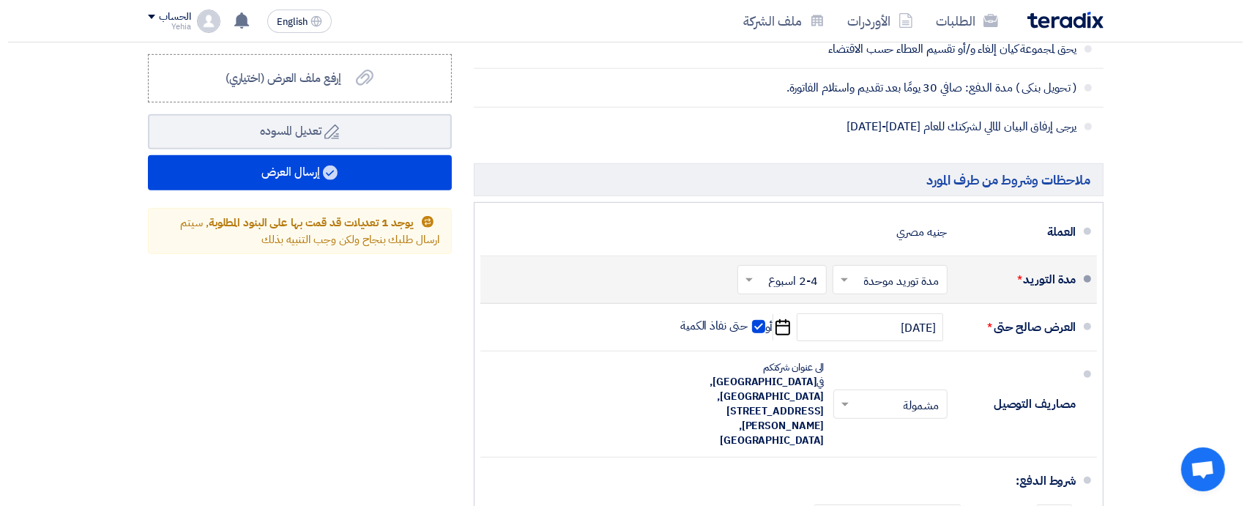
scroll to position [780, 0]
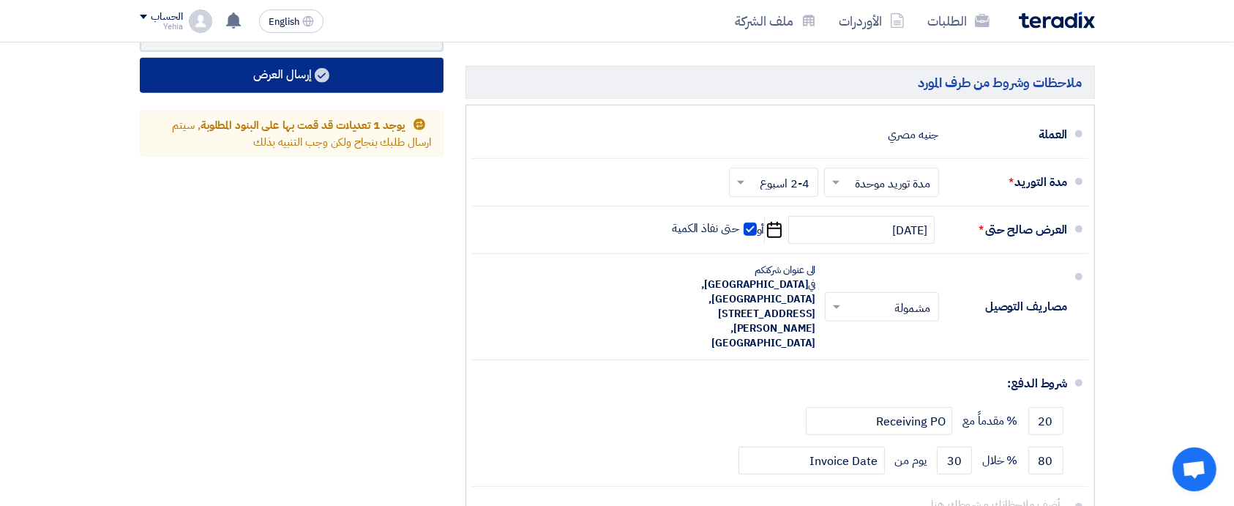
click at [312, 72] on button "إرسال العرض" at bounding box center [292, 75] width 304 height 35
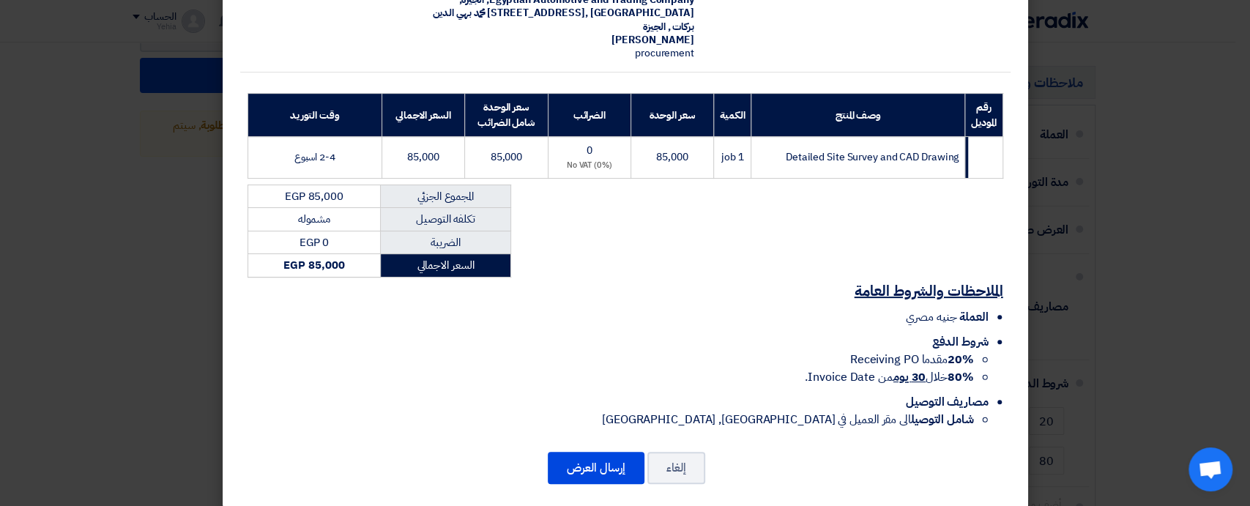
scroll to position [155, 0]
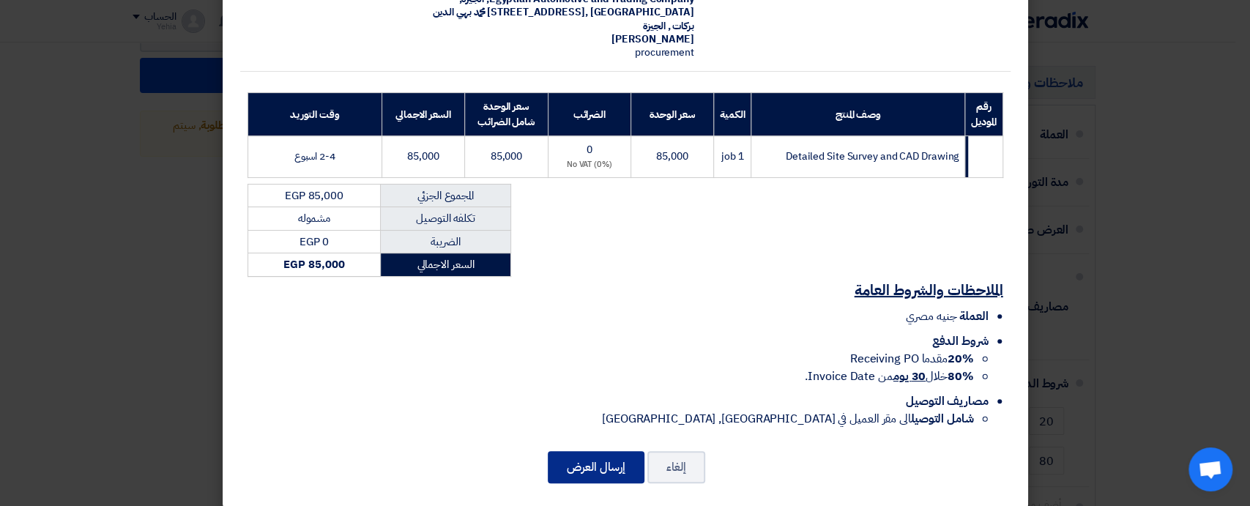
click at [605, 451] on button "إرسال العرض" at bounding box center [596, 467] width 97 height 32
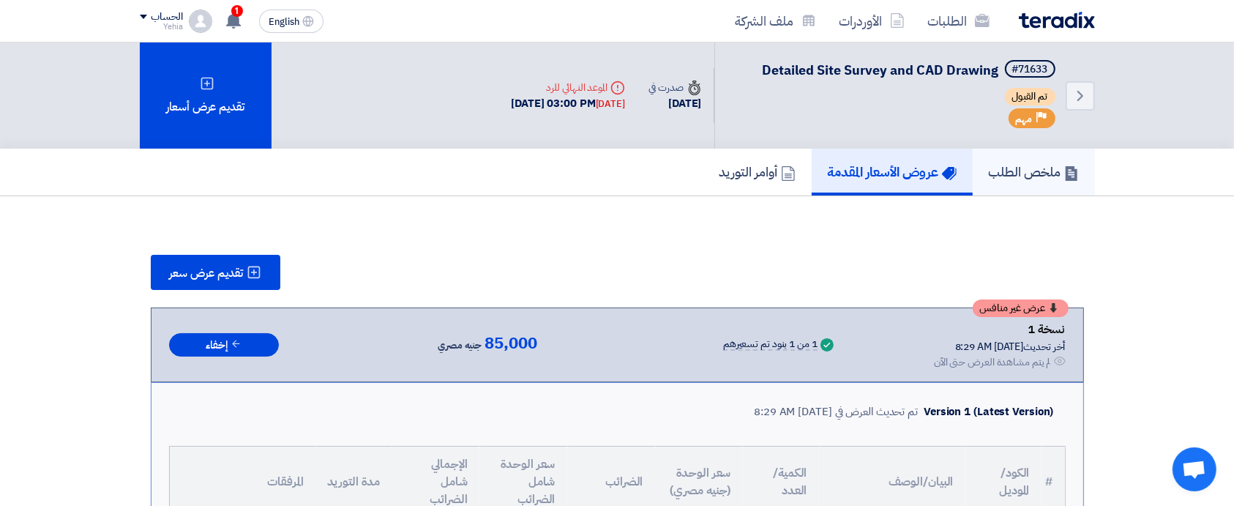
click at [1026, 177] on h5 "ملخص الطلب" at bounding box center [1034, 171] width 90 height 17
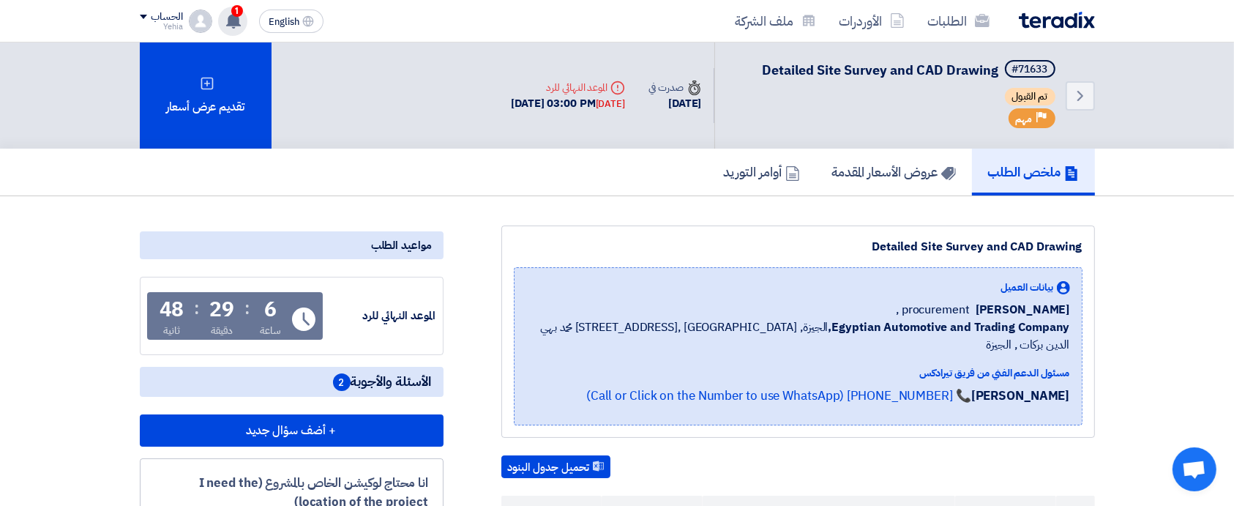
click at [237, 21] on use at bounding box center [233, 20] width 15 height 16
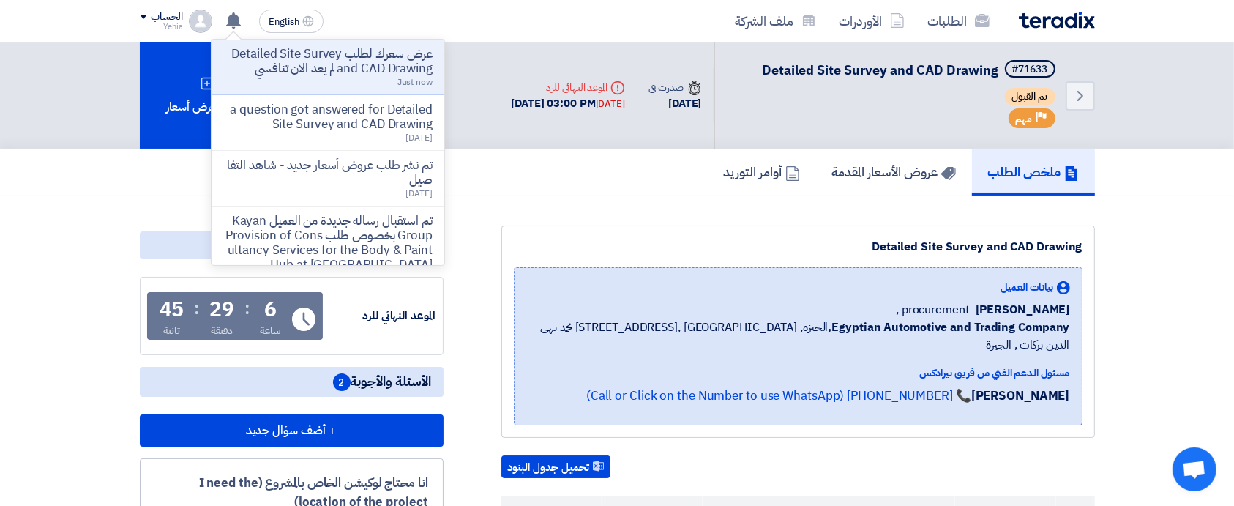
click at [313, 67] on p "عرض سعرك لطلب Detailed Site Survey and CAD Drawing لم يعد الان تنافسي" at bounding box center [327, 61] width 209 height 29
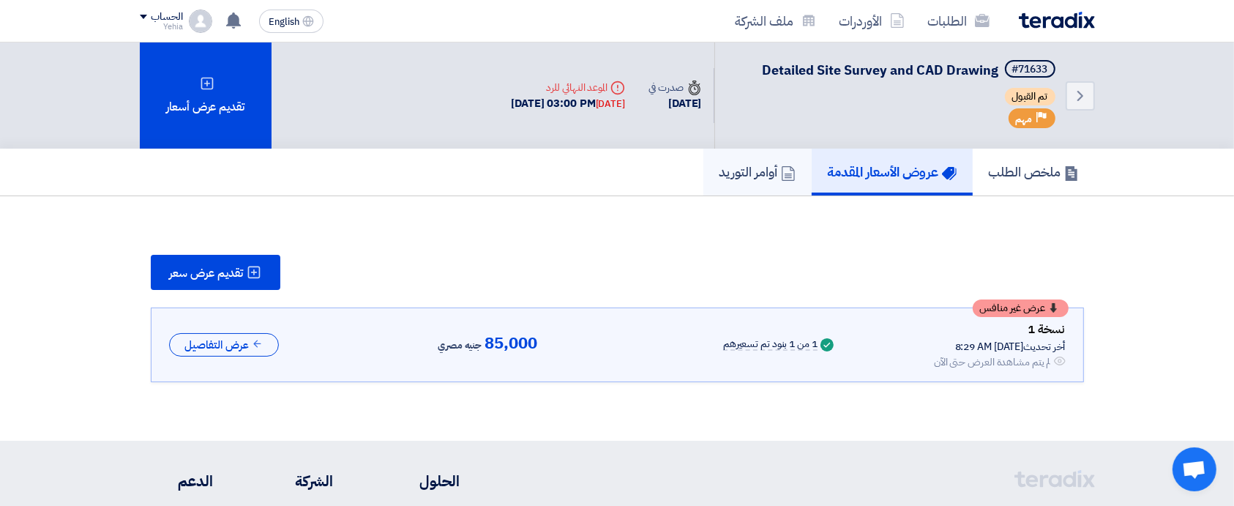
click at [750, 174] on h5 "أوامر التوريد" at bounding box center [758, 171] width 76 height 17
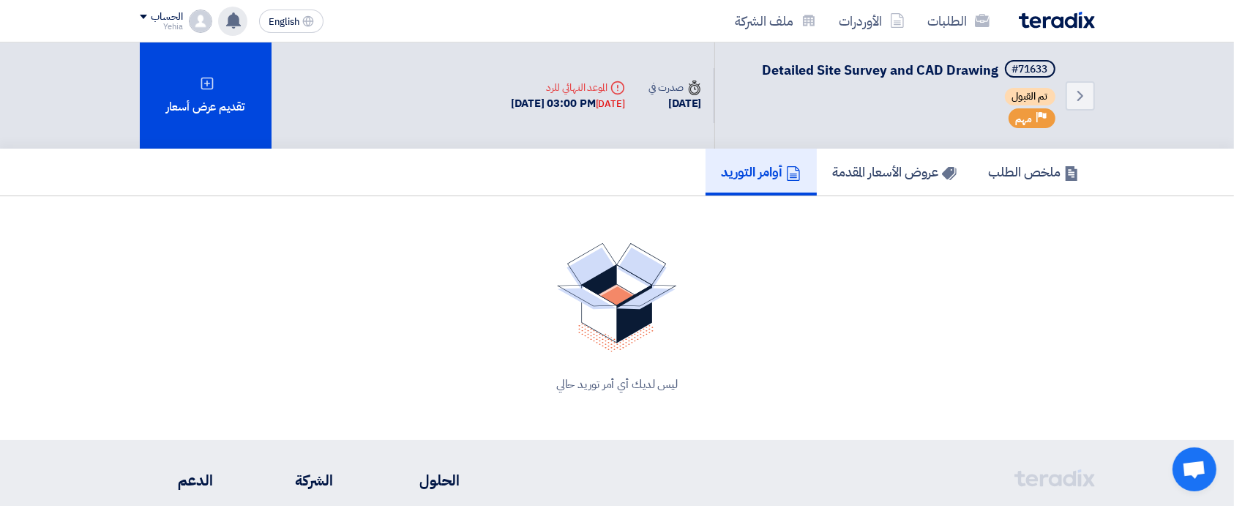
click at [230, 18] on use at bounding box center [233, 20] width 15 height 16
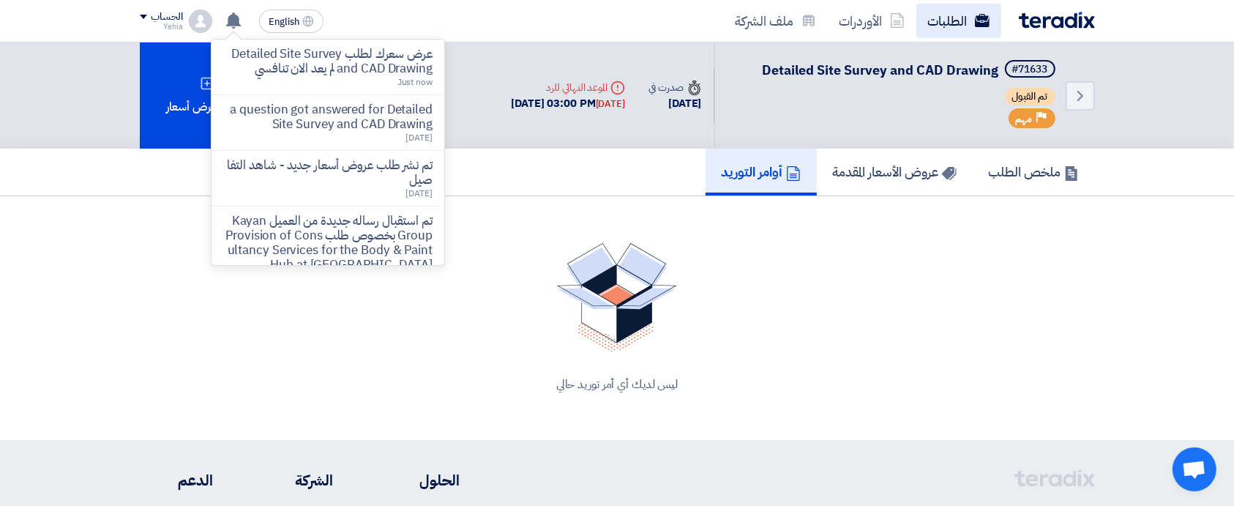
click at [946, 21] on link "الطلبات" at bounding box center [959, 21] width 85 height 34
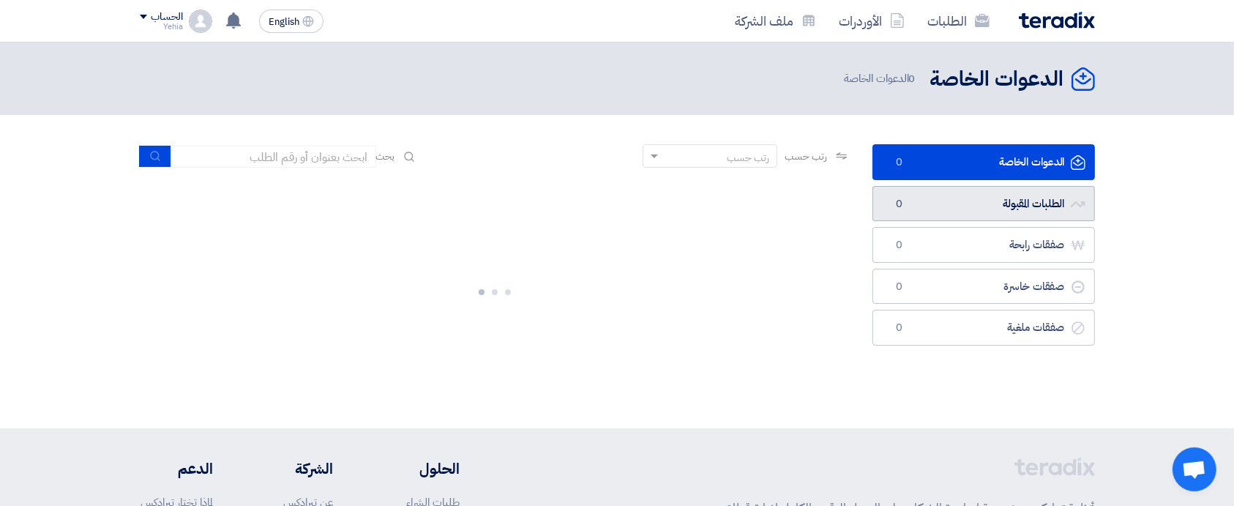
click at [966, 200] on link "الطلبات المقبولة الطلبات المقبولة 0" at bounding box center [984, 204] width 223 height 36
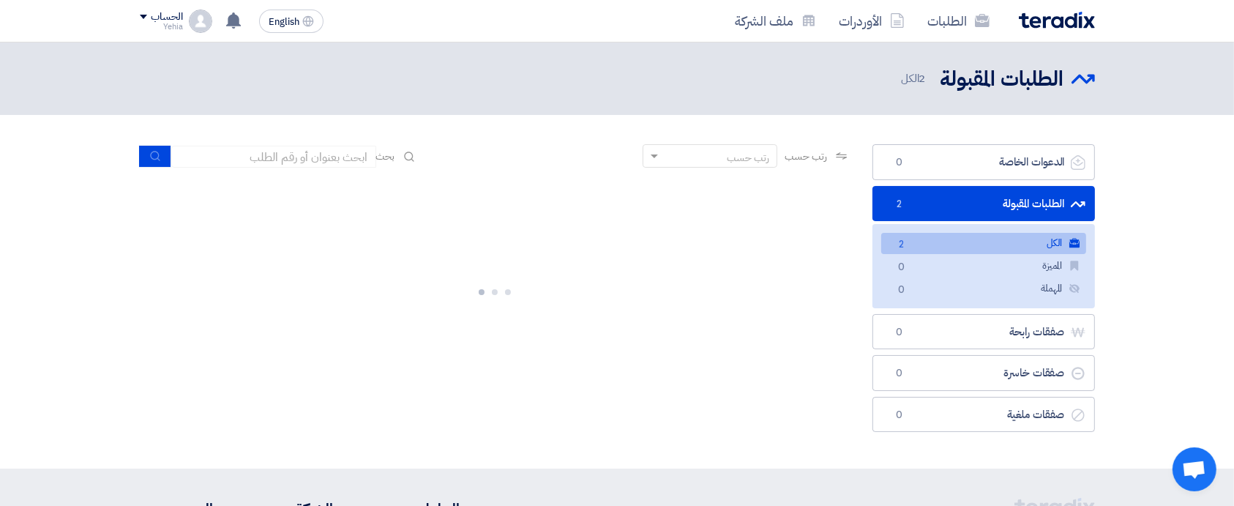
click at [958, 250] on link "الكل الكل 2" at bounding box center [984, 243] width 205 height 21
